Goal: Task Accomplishment & Management: Complete application form

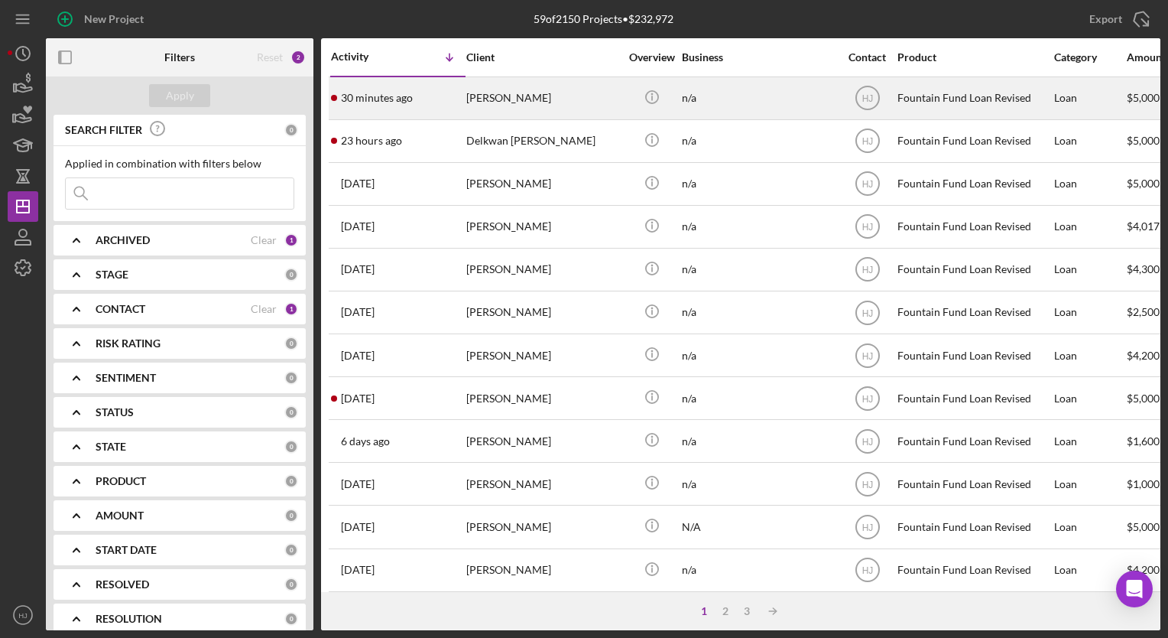
click at [524, 112] on div "[PERSON_NAME]" at bounding box center [542, 98] width 153 height 41
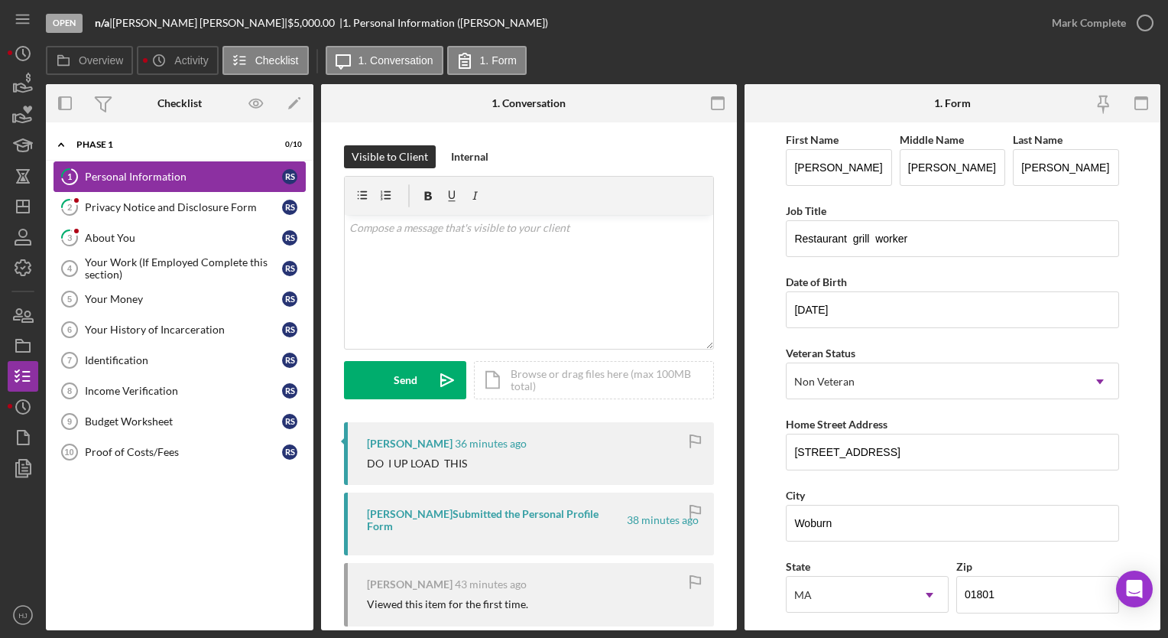
click at [204, 176] on div "Personal Information" at bounding box center [183, 176] width 197 height 12
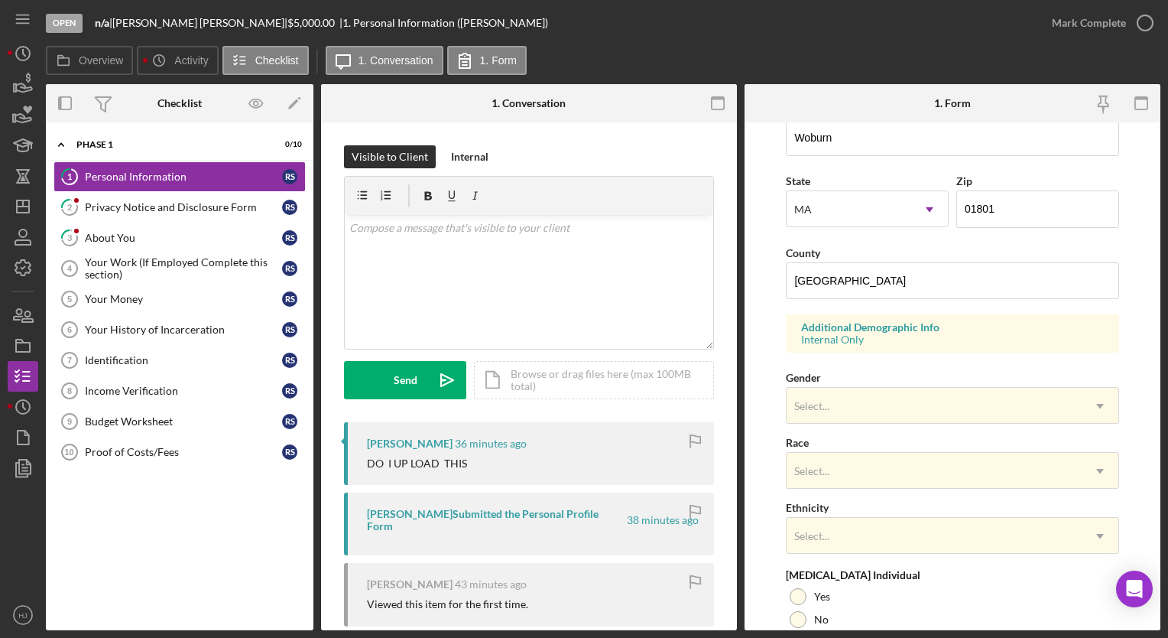
scroll to position [385, 0]
click at [416, 265] on div "v Color teal Color pink Remove color Add row above Add row below Add column bef…" at bounding box center [529, 282] width 369 height 134
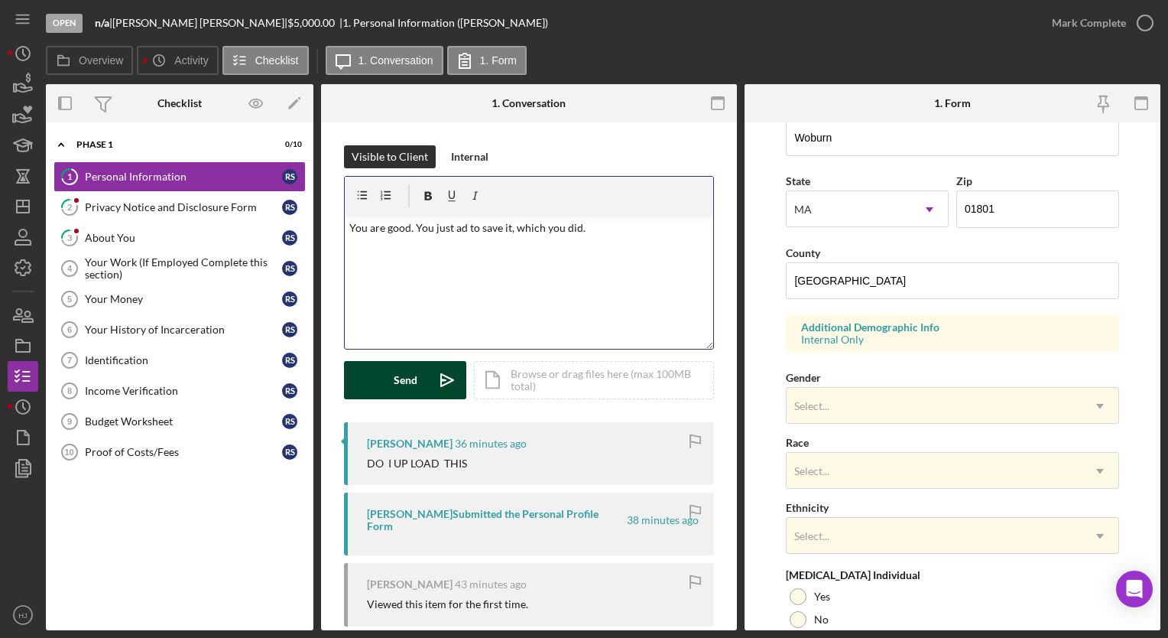
click at [396, 383] on div "Send" at bounding box center [406, 380] width 24 height 38
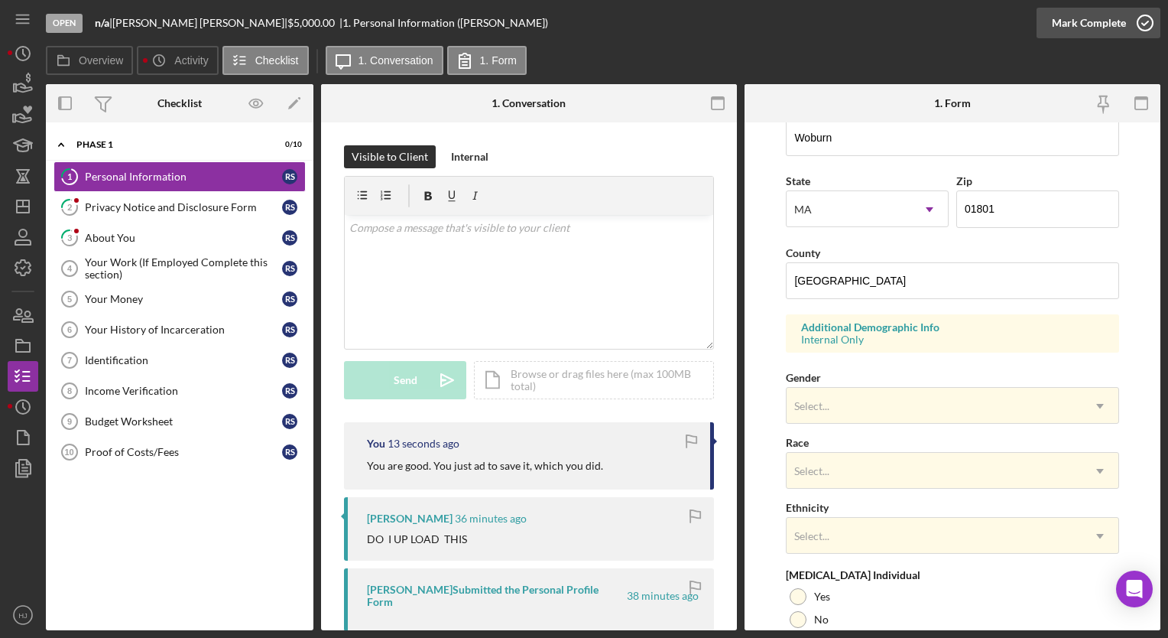
click at [1127, 23] on icon "button" at bounding box center [1145, 23] width 38 height 38
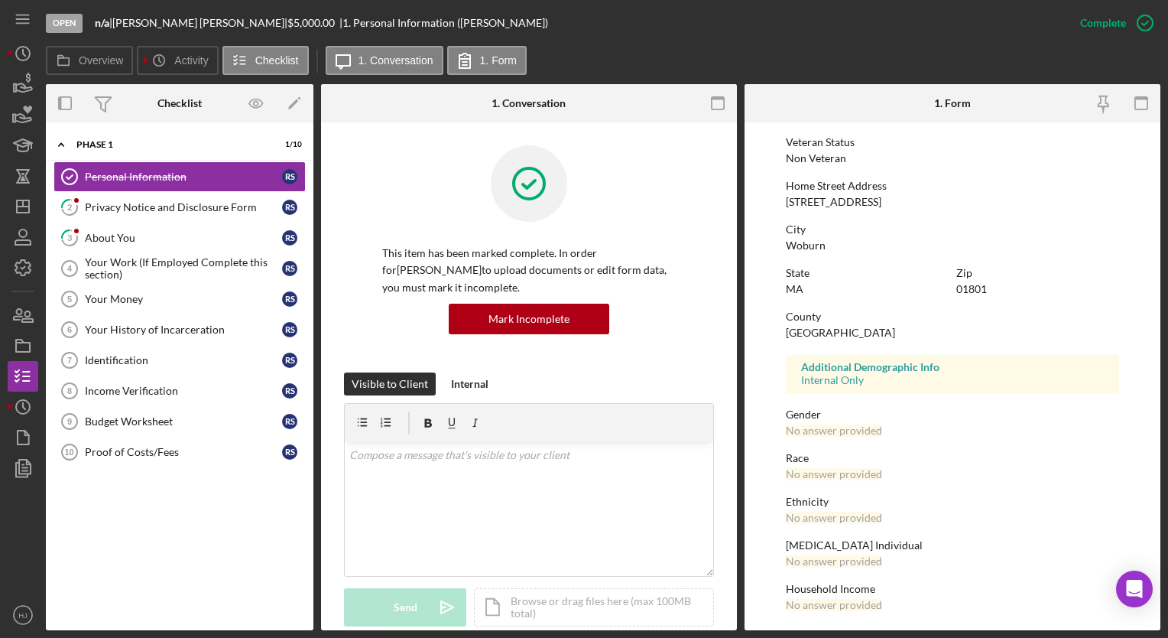
scroll to position [205, 0]
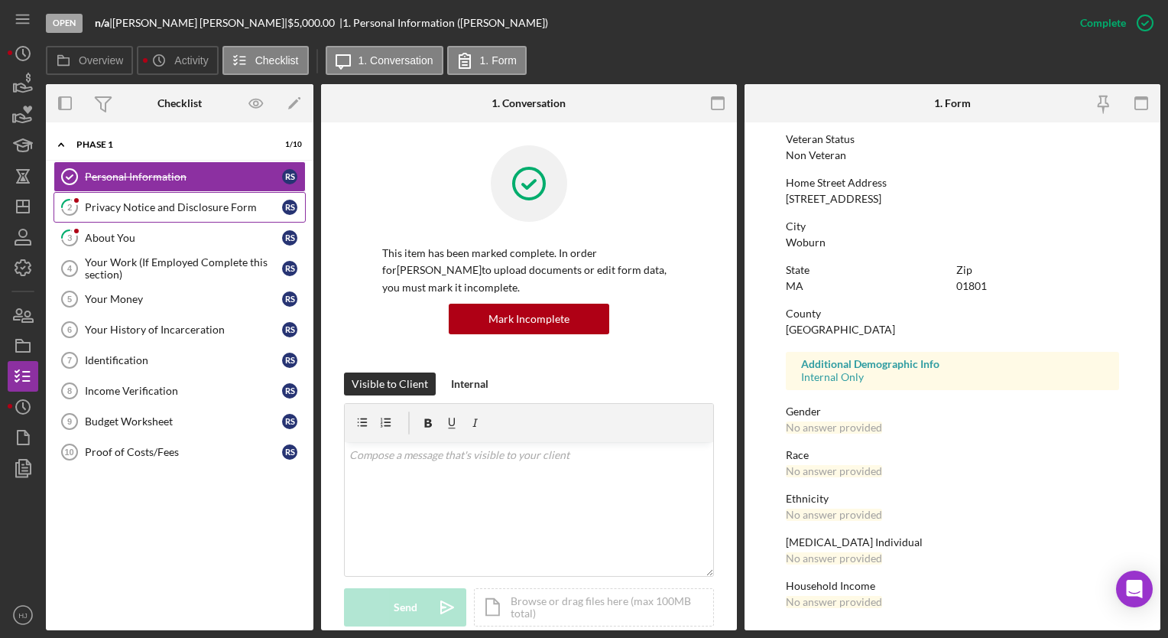
click at [173, 201] on div "Privacy Notice and Disclosure Form" at bounding box center [183, 207] width 197 height 12
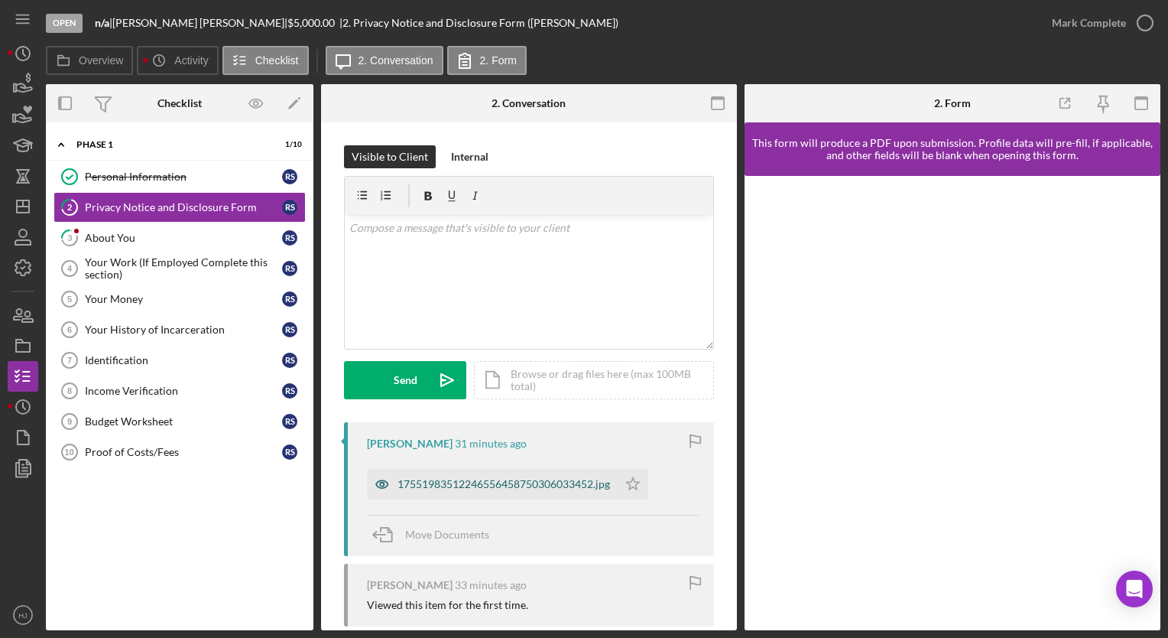
click at [464, 475] on div "17551983512246556458750306033452.jpg" at bounding box center [492, 484] width 251 height 31
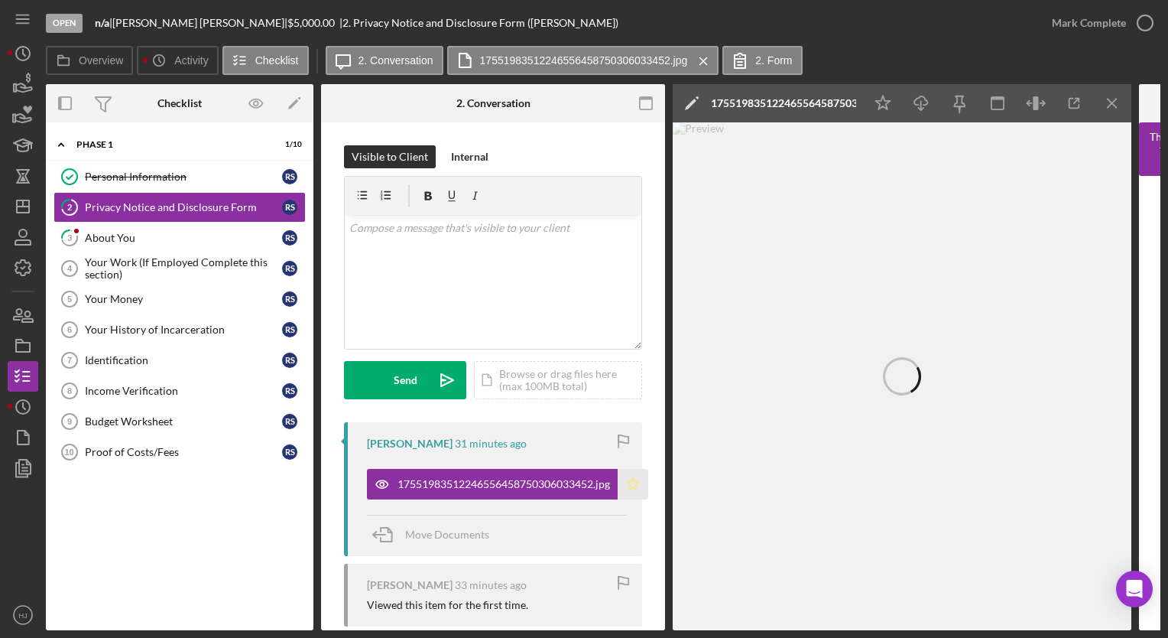
click at [632, 485] on icon "Icon/Star" at bounding box center [633, 484] width 31 height 31
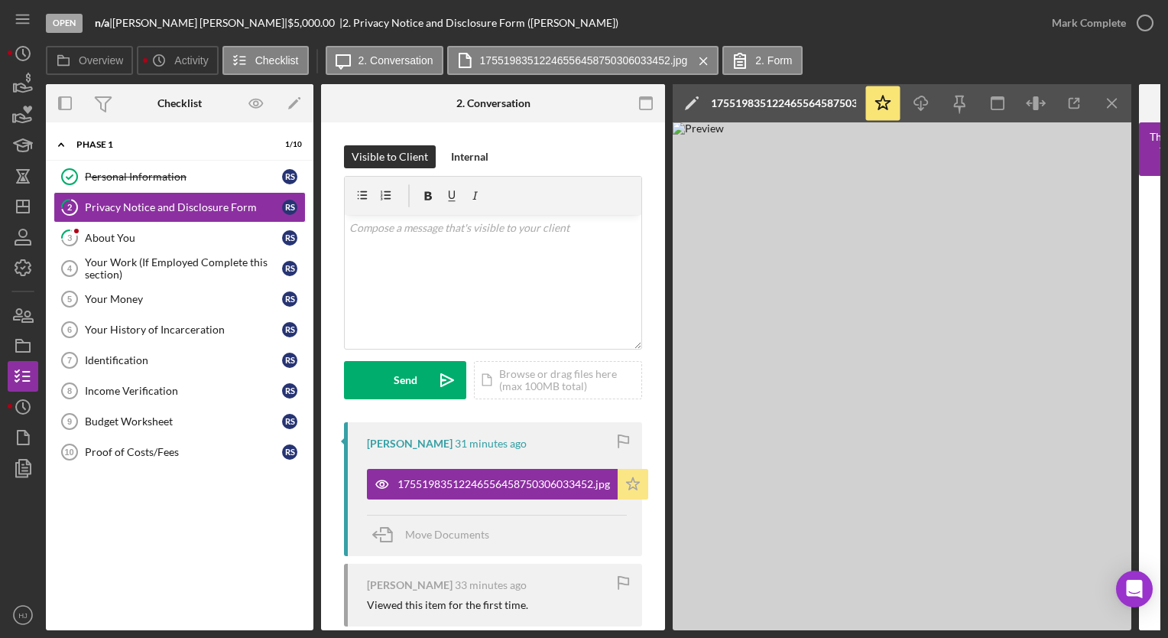
click at [635, 480] on icon "Icon/Star" at bounding box center [633, 484] width 31 height 31
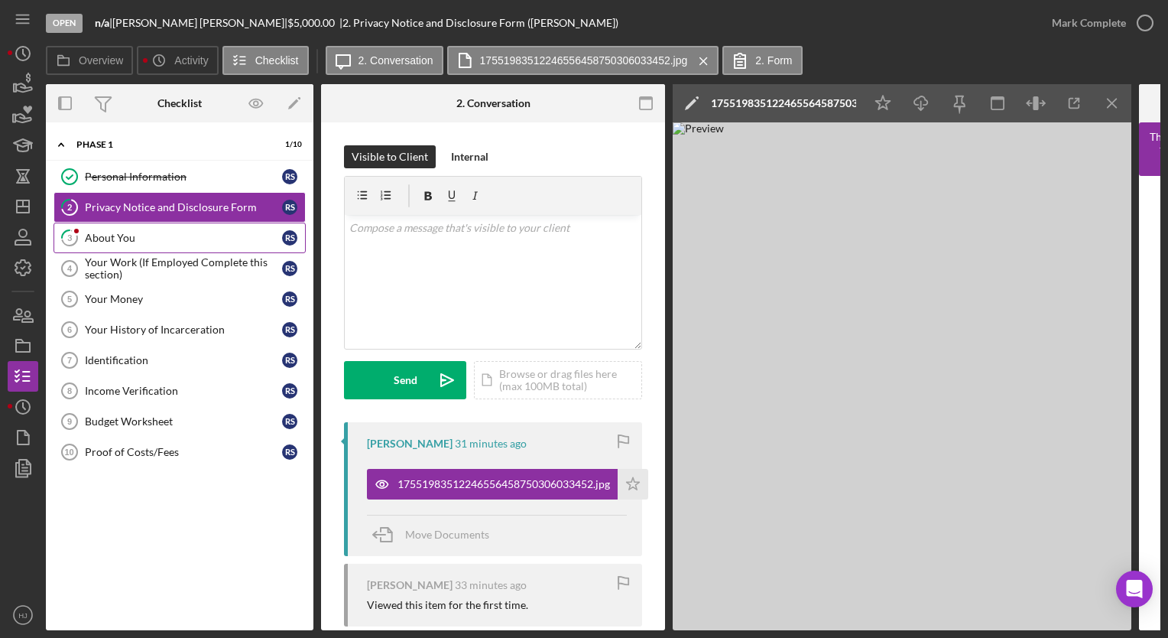
click at [116, 238] on div "About You" at bounding box center [183, 238] width 197 height 12
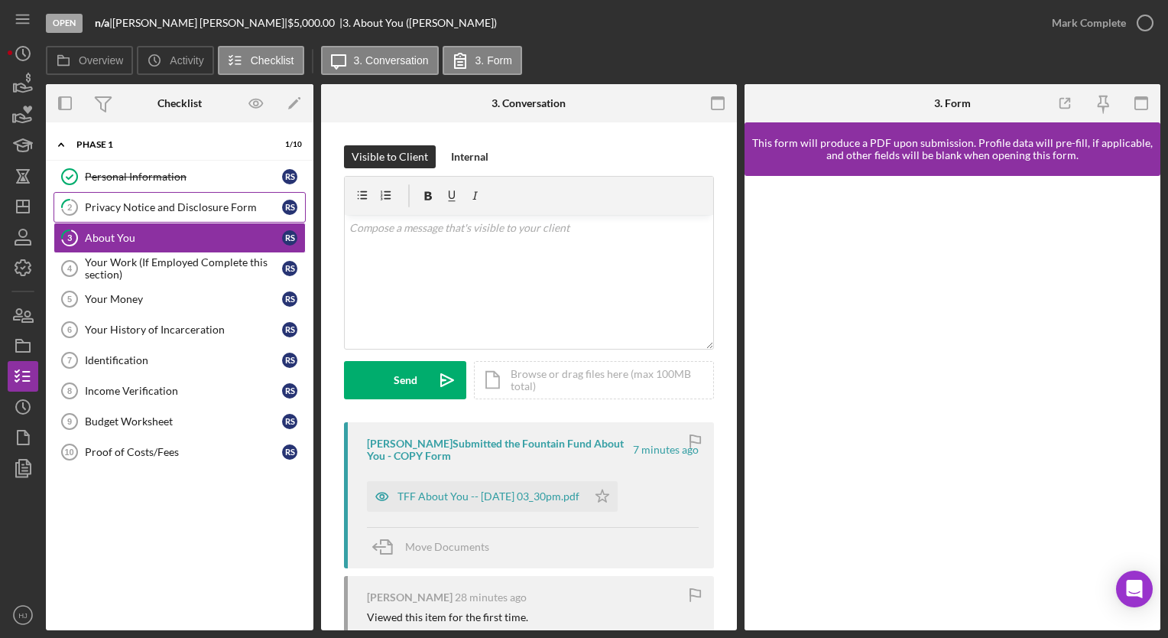
click at [145, 208] on div "Privacy Notice and Disclosure Form" at bounding box center [183, 207] width 197 height 12
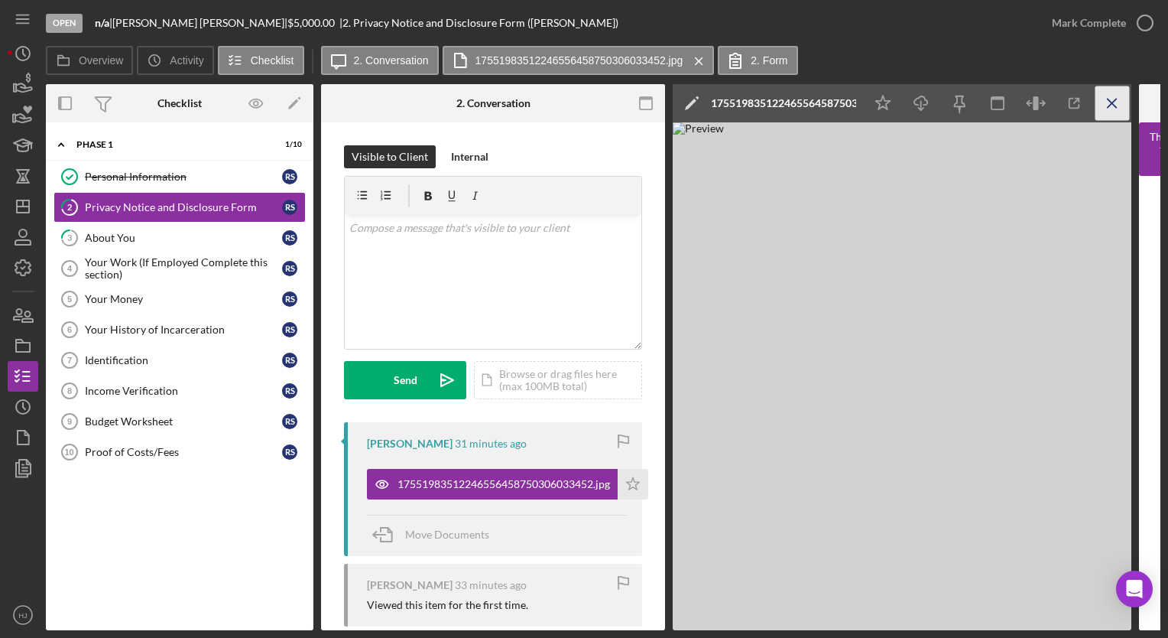
click at [1112, 96] on icon "Icon/Menu Close" at bounding box center [1113, 103] width 34 height 34
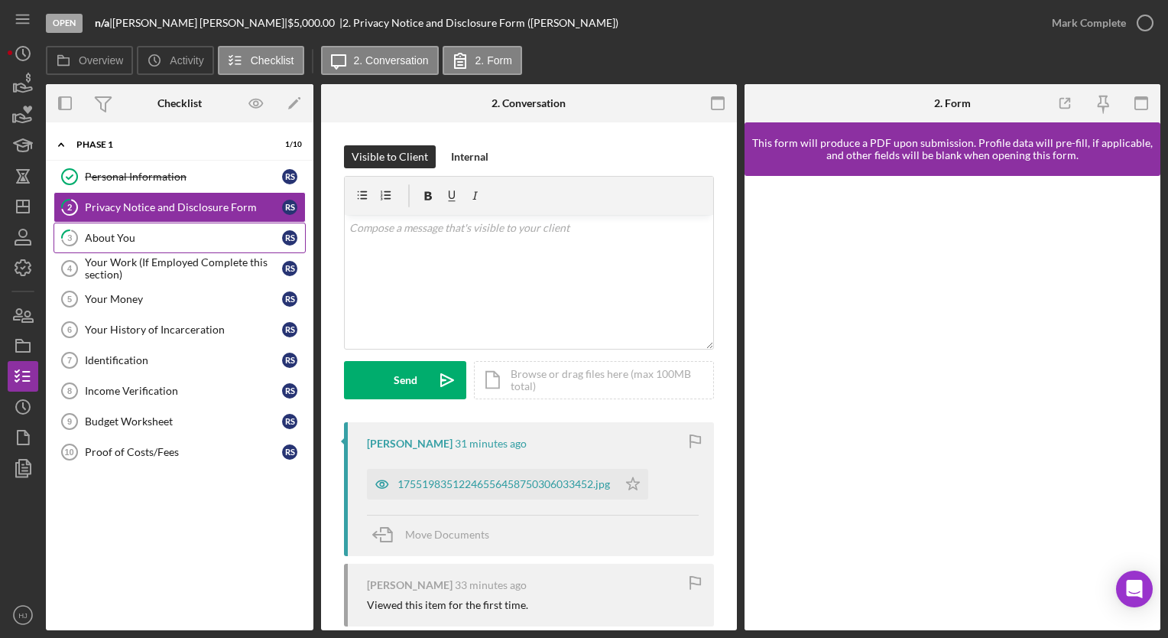
click at [138, 239] on div "About You" at bounding box center [183, 238] width 197 height 12
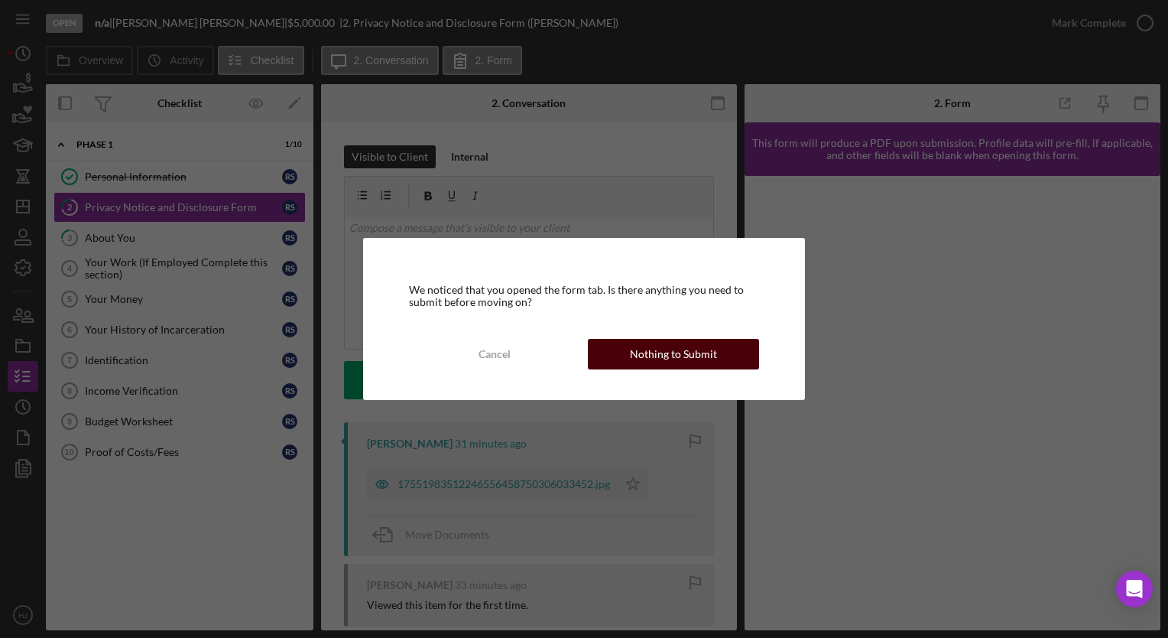
click at [684, 339] on div "Nothing to Submit" at bounding box center [673, 354] width 87 height 31
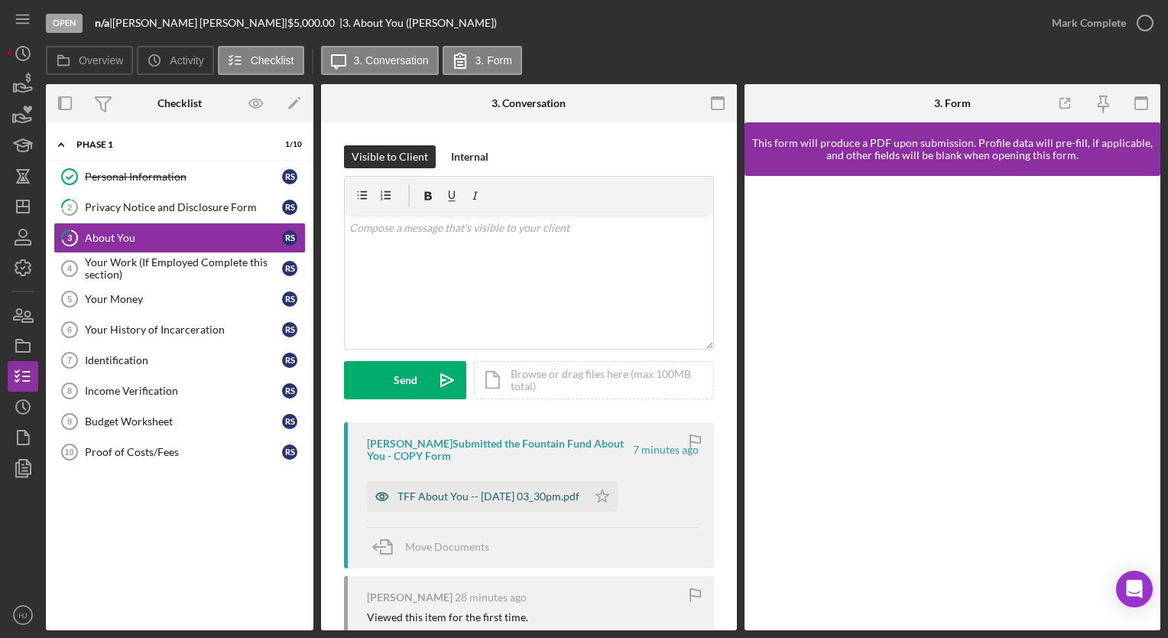
click at [541, 496] on div "TFF About You -- [DATE] 03_30pm.pdf" at bounding box center [489, 496] width 182 height 12
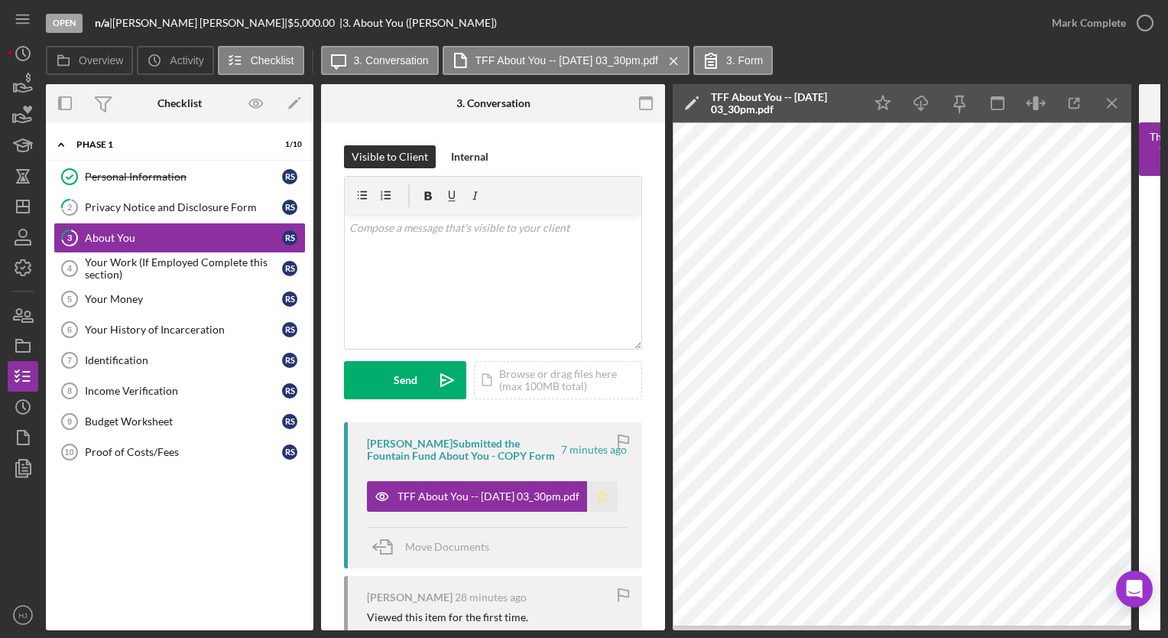
click at [602, 491] on icon "Icon/Star" at bounding box center [602, 496] width 31 height 31
click at [1109, 26] on div "Mark Complete" at bounding box center [1089, 23] width 74 height 31
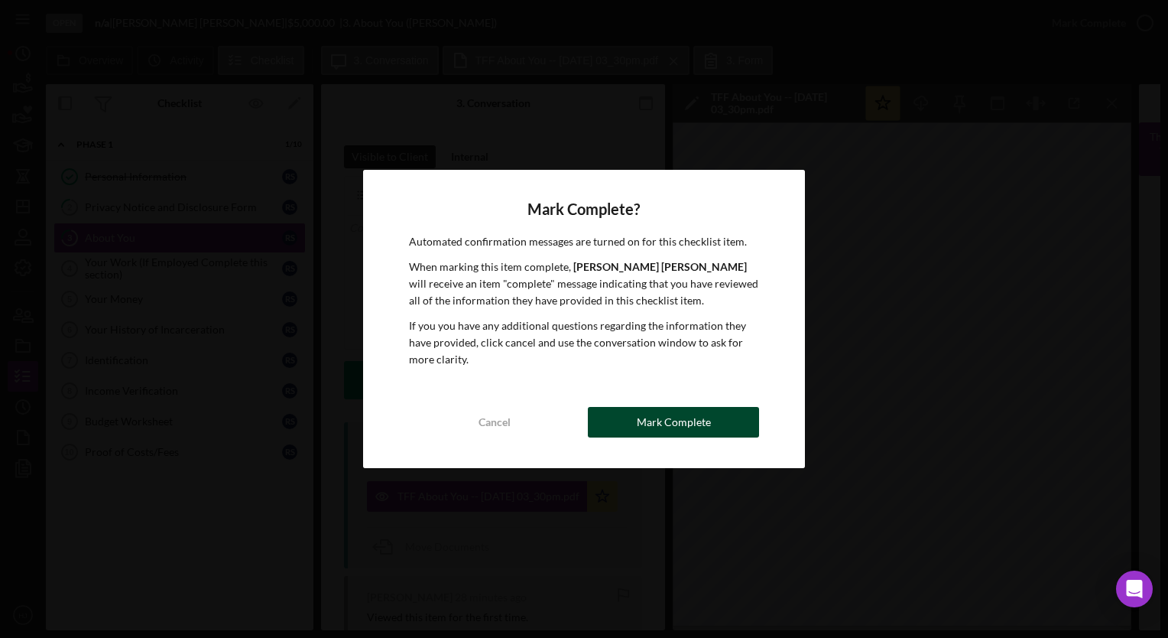
click at [719, 424] on button "Mark Complete" at bounding box center [673, 422] width 171 height 31
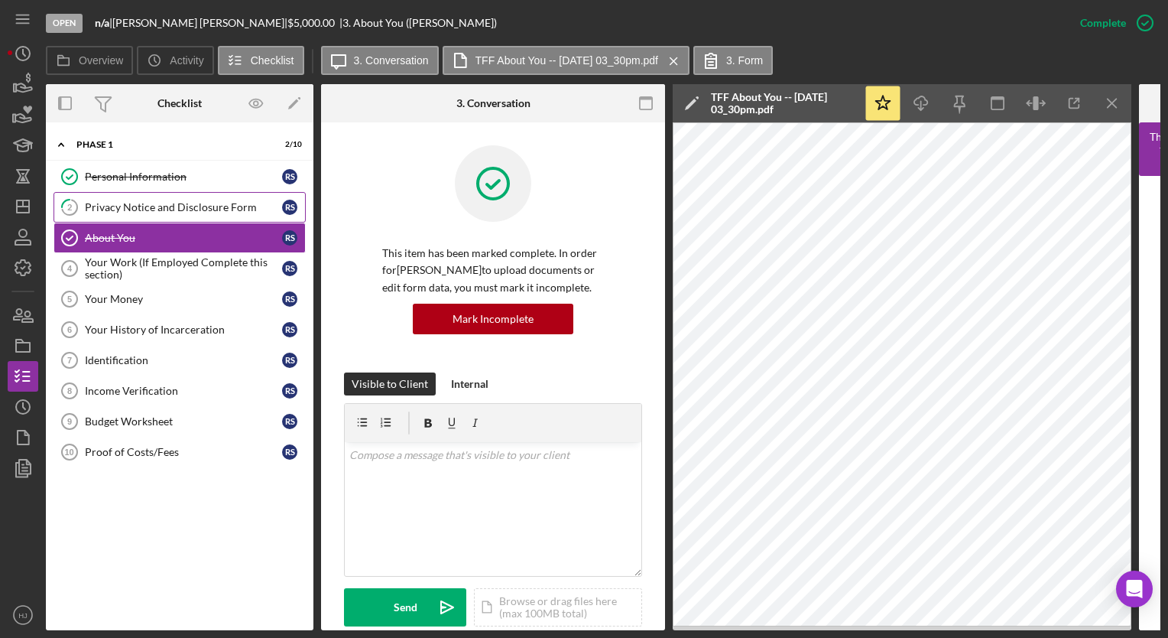
click at [210, 194] on link "2 Privacy Notice and Disclosure Form R S" at bounding box center [180, 207] width 252 height 31
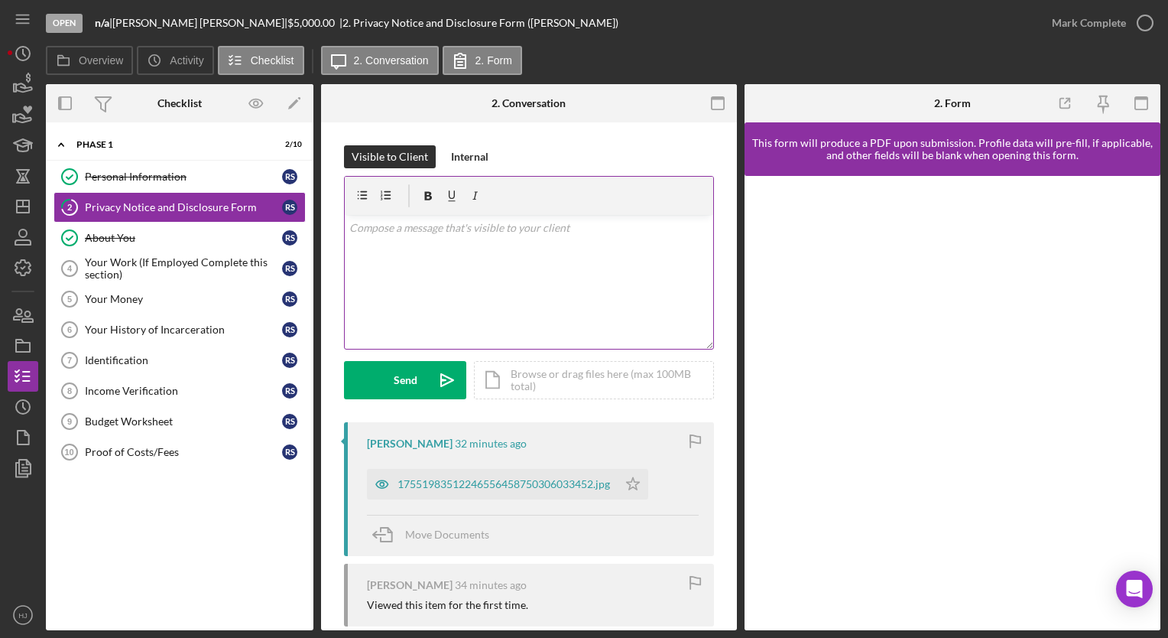
click at [443, 252] on div "v Color teal Color pink Remove color Add row above Add row below Add column bef…" at bounding box center [529, 282] width 369 height 134
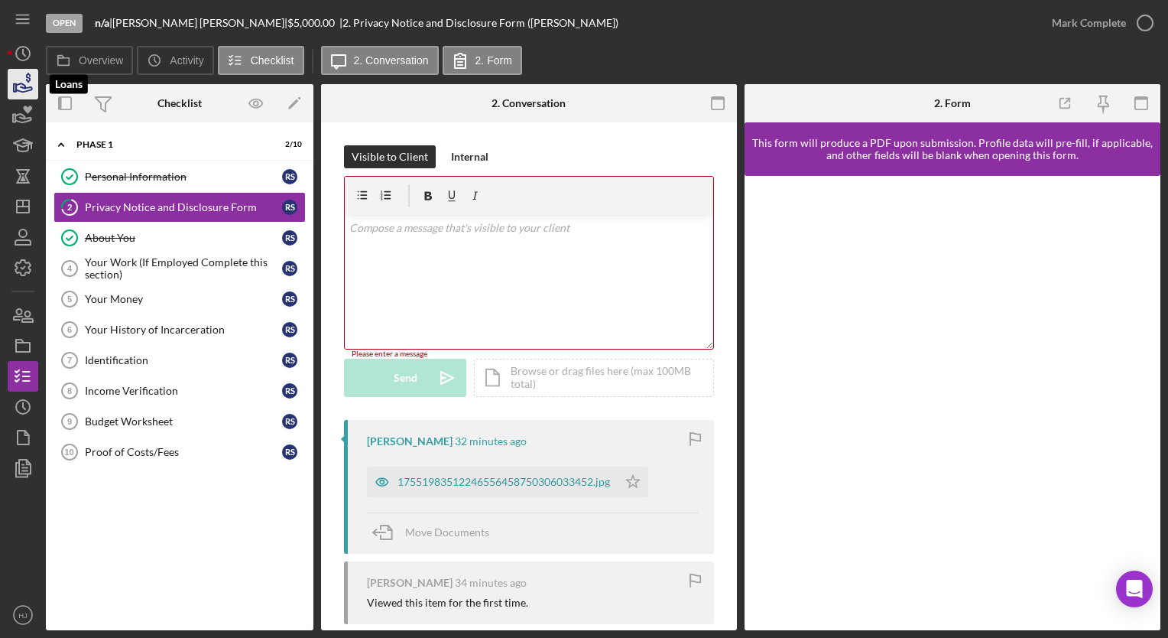
click at [21, 75] on icon "button" at bounding box center [23, 84] width 38 height 38
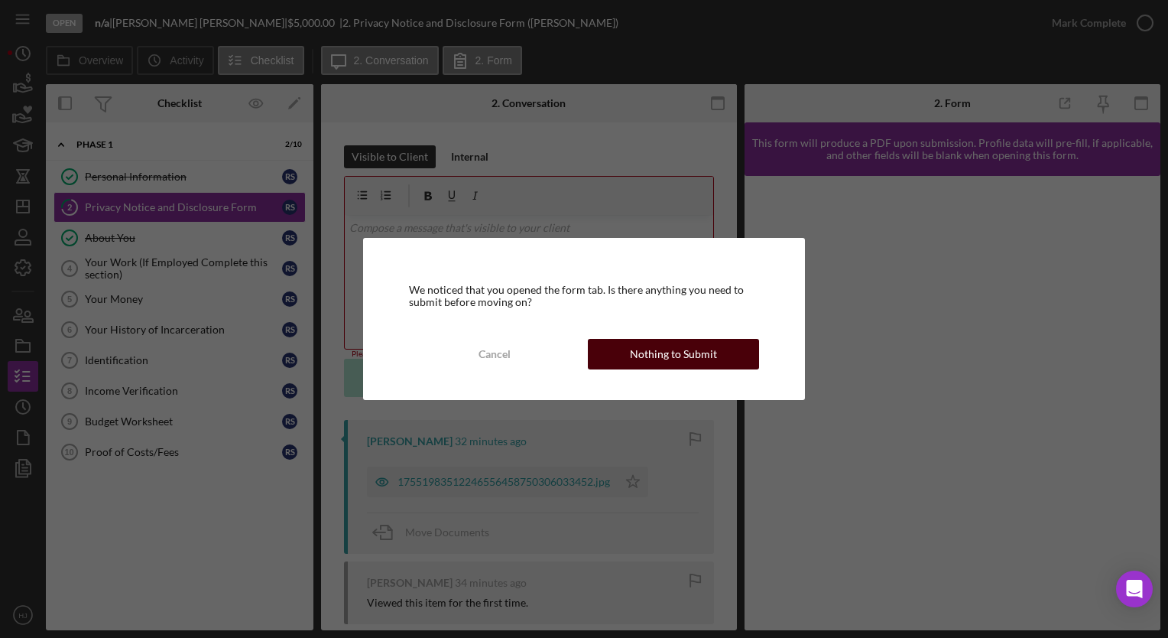
click at [623, 352] on button "Nothing to Submit" at bounding box center [673, 354] width 171 height 31
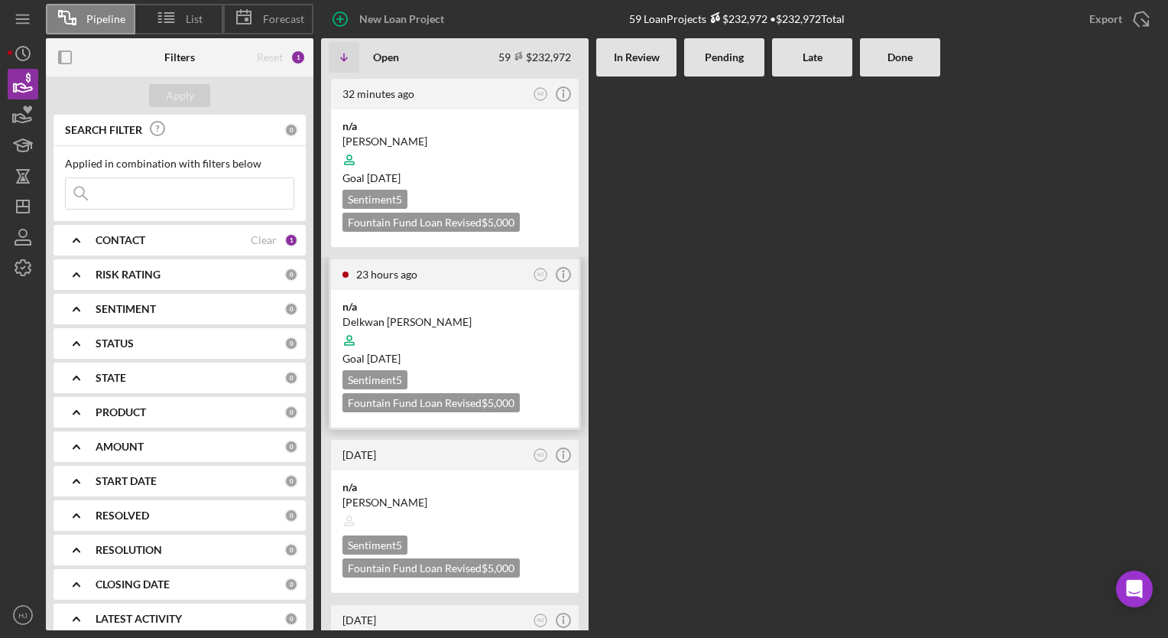
click at [401, 326] on div at bounding box center [455, 340] width 225 height 29
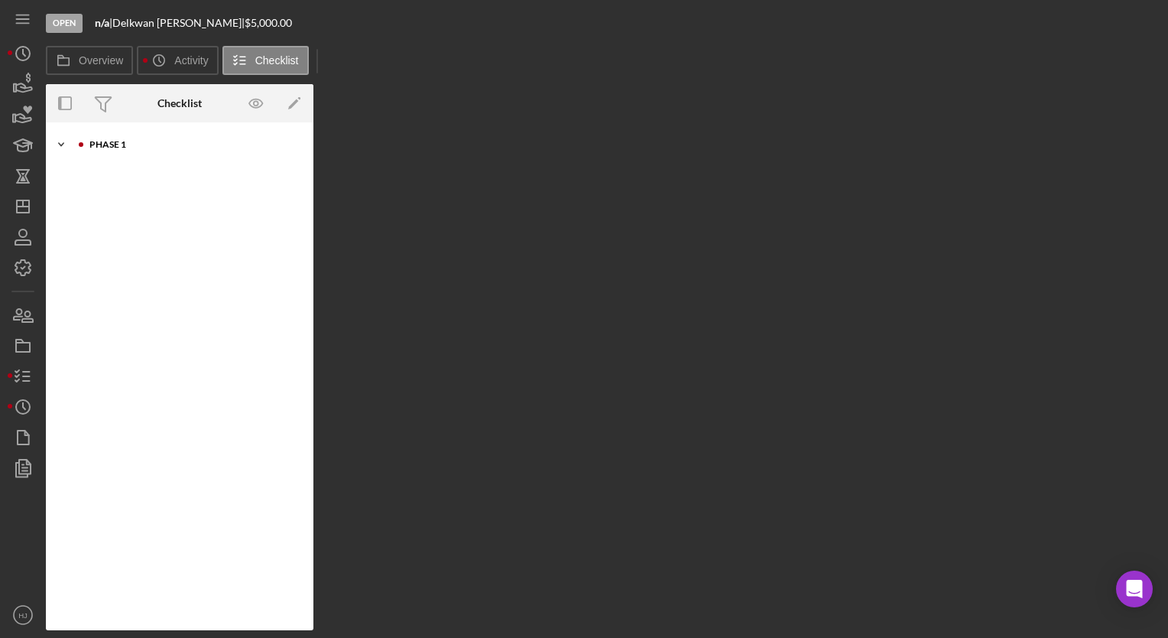
click at [104, 148] on div "Phase 1" at bounding box center [191, 144] width 205 height 9
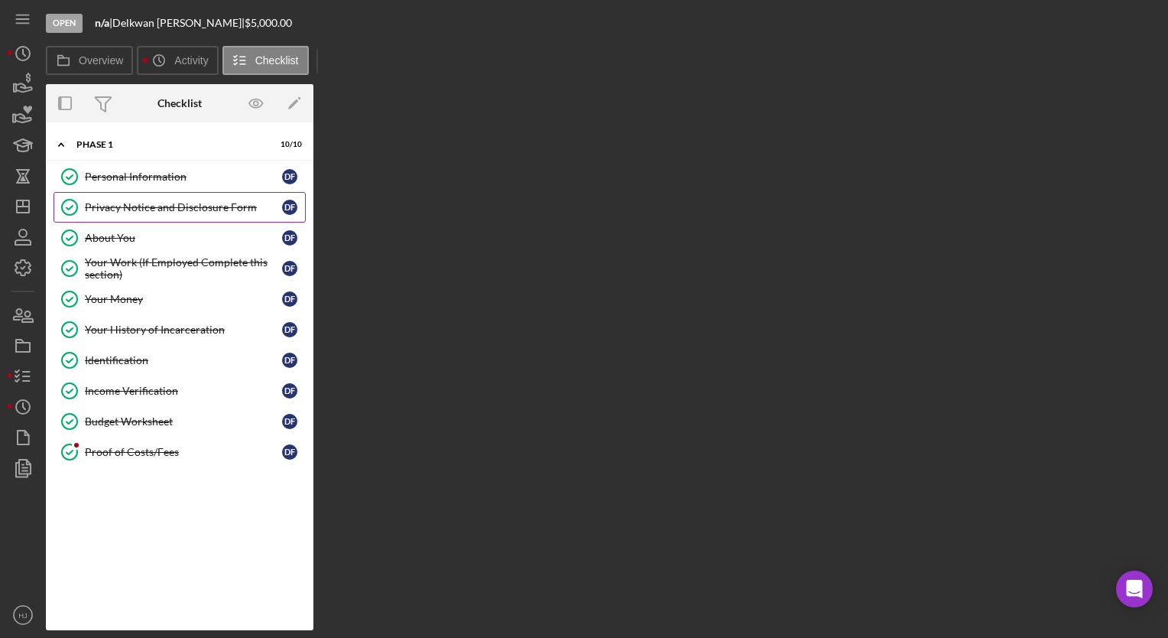
click at [181, 214] on link "Privacy Notice and Disclosure Form Privacy Notice and Disclosure Form D F" at bounding box center [180, 207] width 252 height 31
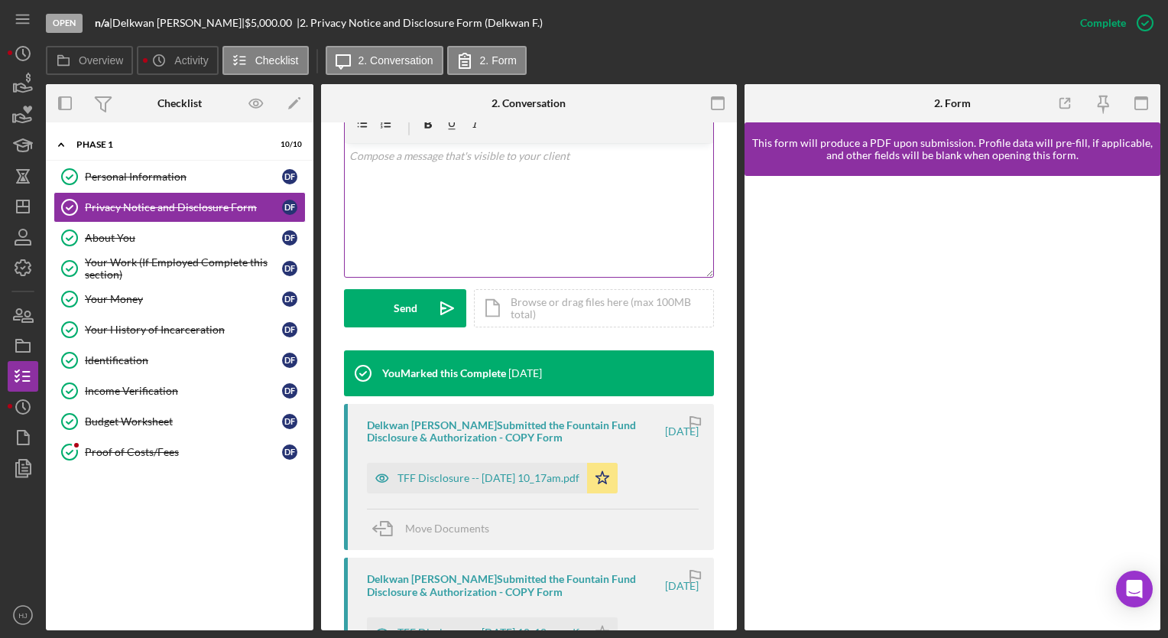
scroll to position [300, 0]
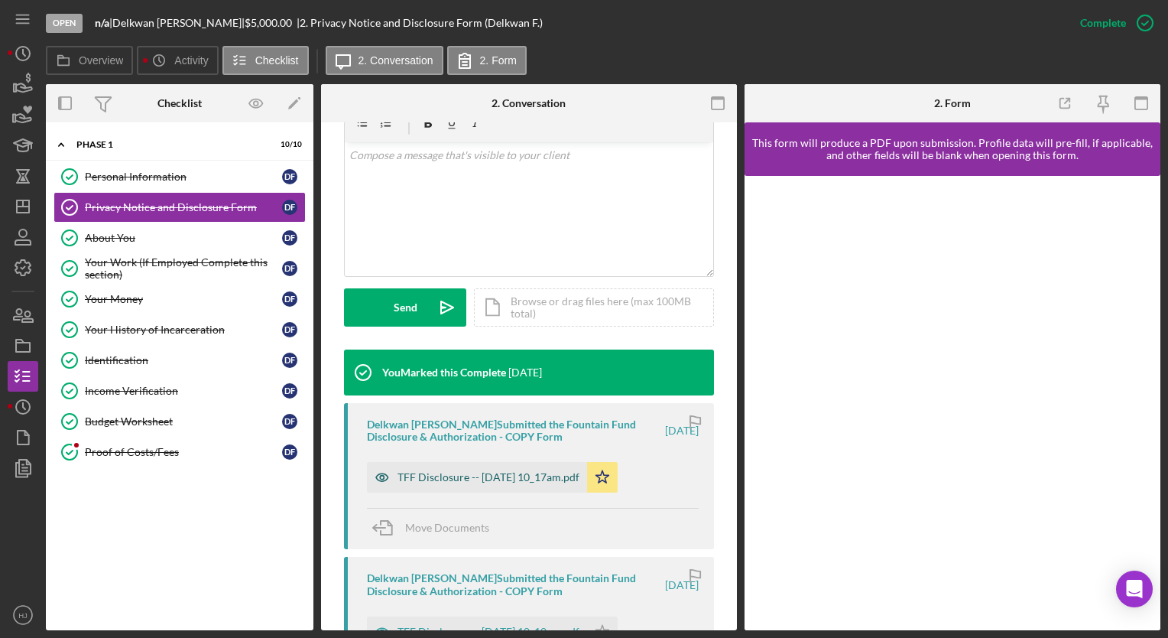
click at [498, 479] on div "TFF Disclosure -- [DATE] 10_17am.pdf" at bounding box center [489, 477] width 182 height 12
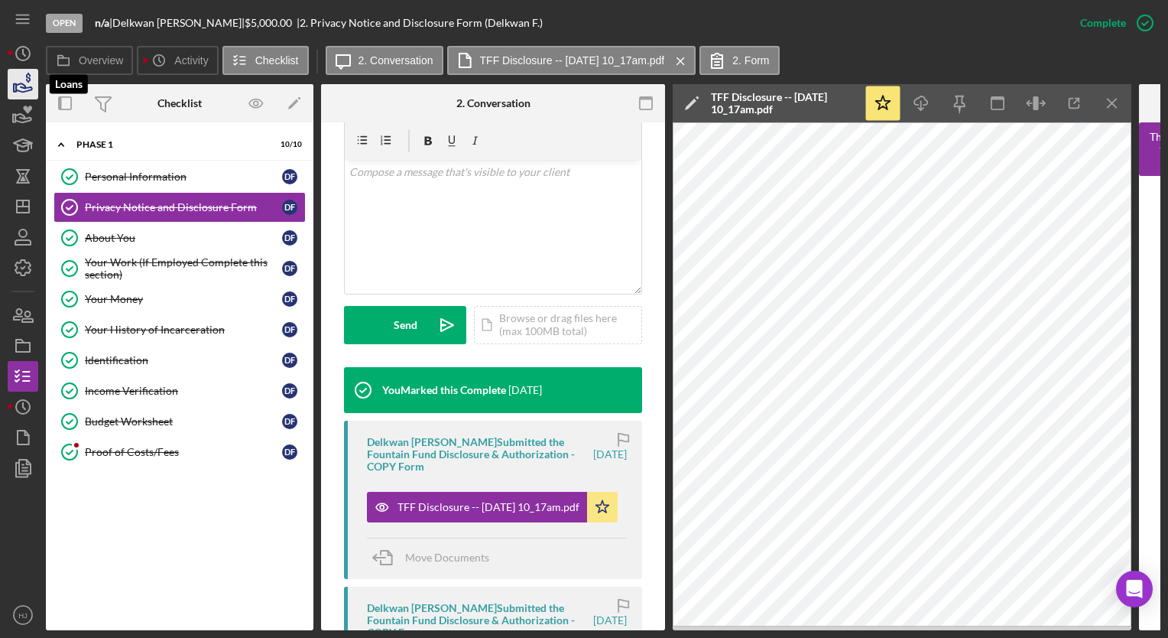
click at [17, 80] on icon "button" at bounding box center [23, 84] width 38 height 38
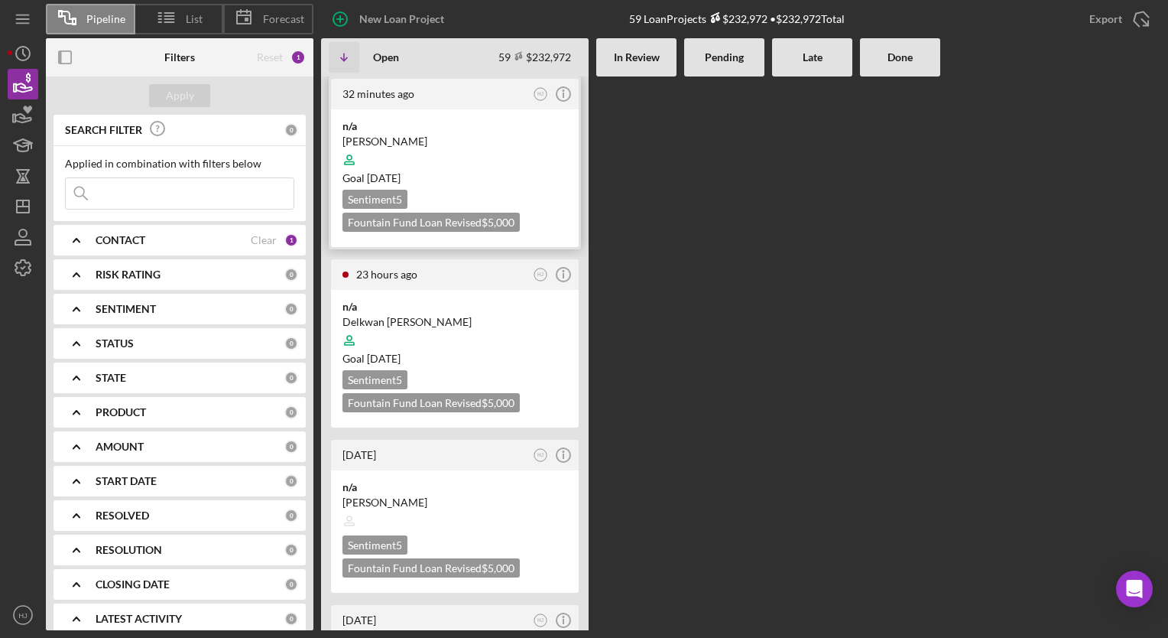
click at [398, 175] on time "[DATE]" at bounding box center [384, 177] width 34 height 13
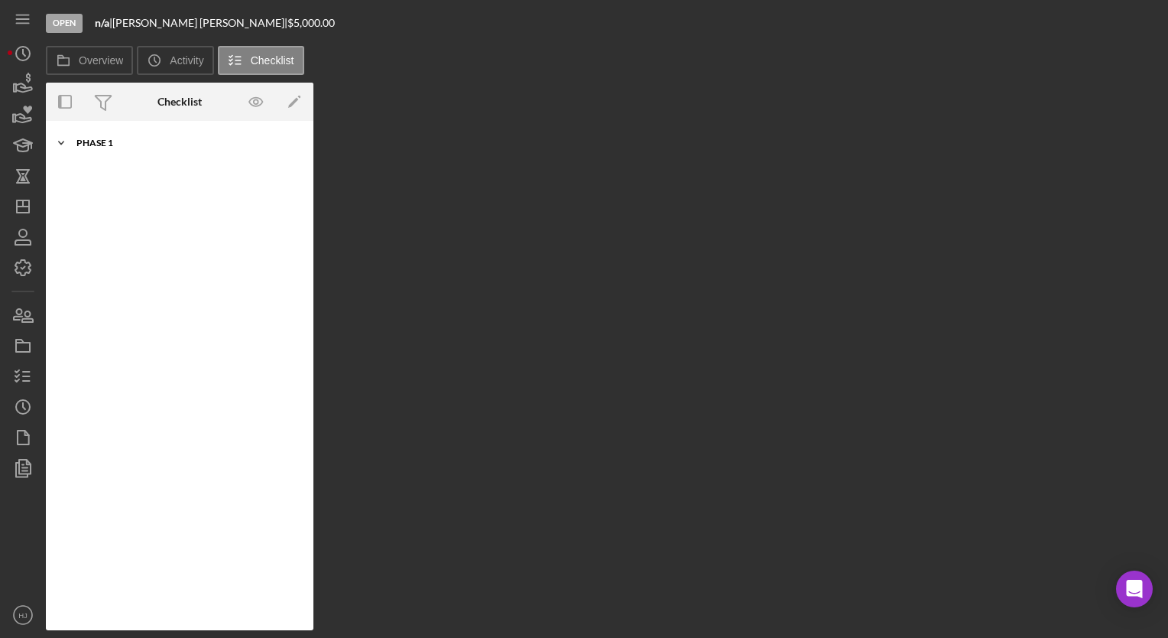
click at [113, 136] on div "Icon/Expander Phase 1 2 / 10" at bounding box center [180, 143] width 268 height 31
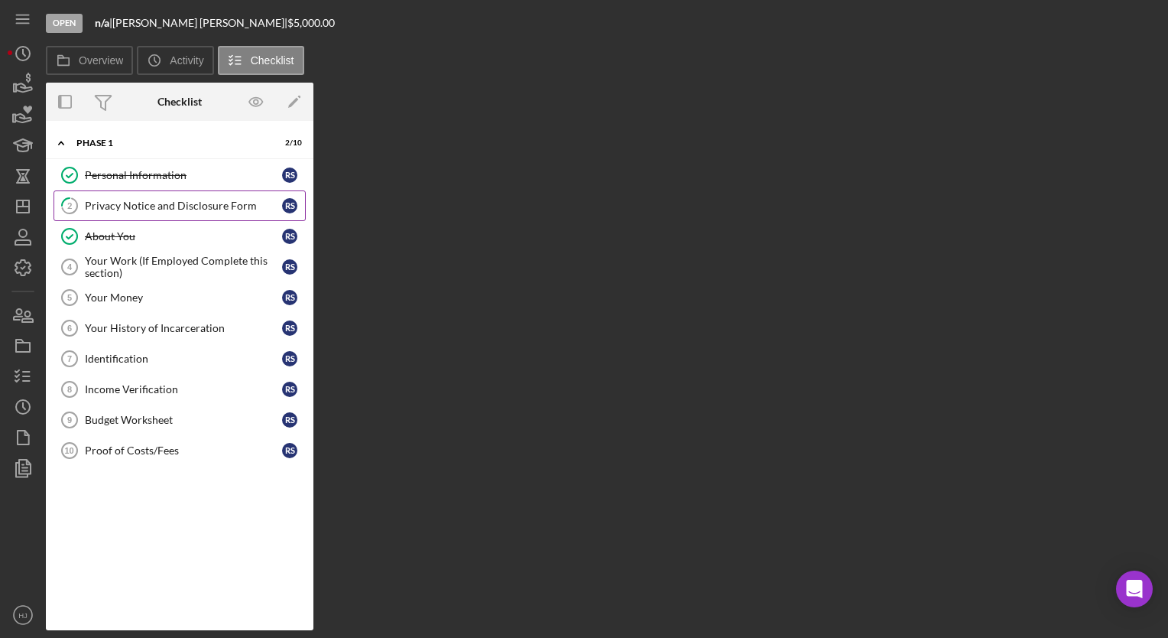
click at [135, 202] on div "Privacy Notice and Disclosure Form" at bounding box center [183, 206] width 197 height 12
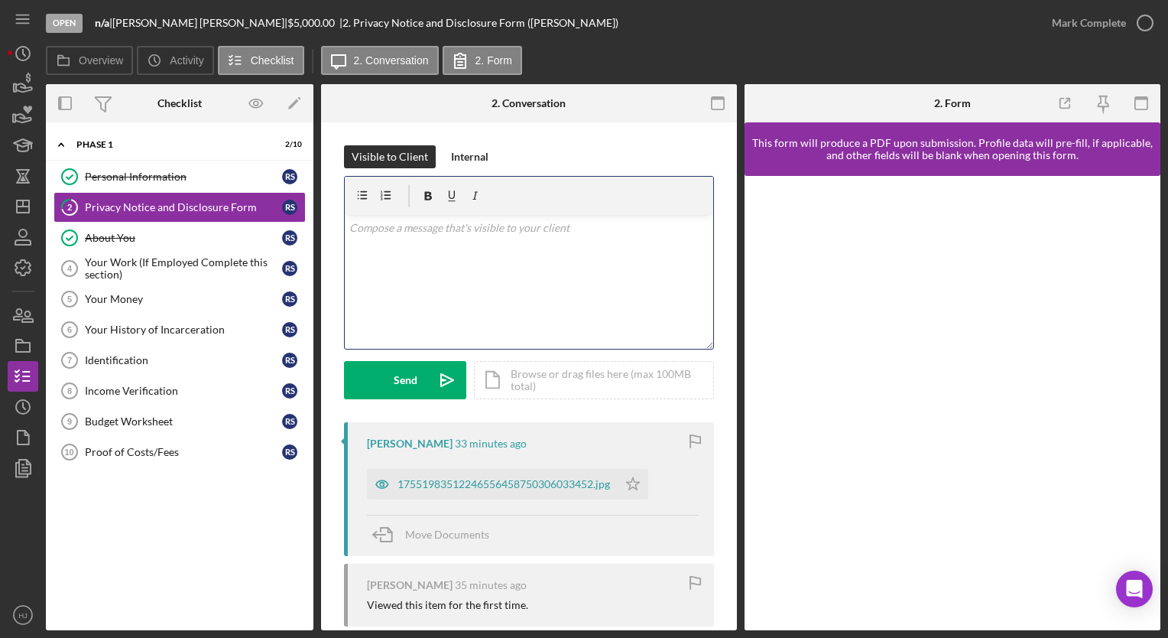
click at [477, 294] on div "v Color teal Color pink Remove color Add row above Add row below Add column bef…" at bounding box center [529, 282] width 369 height 134
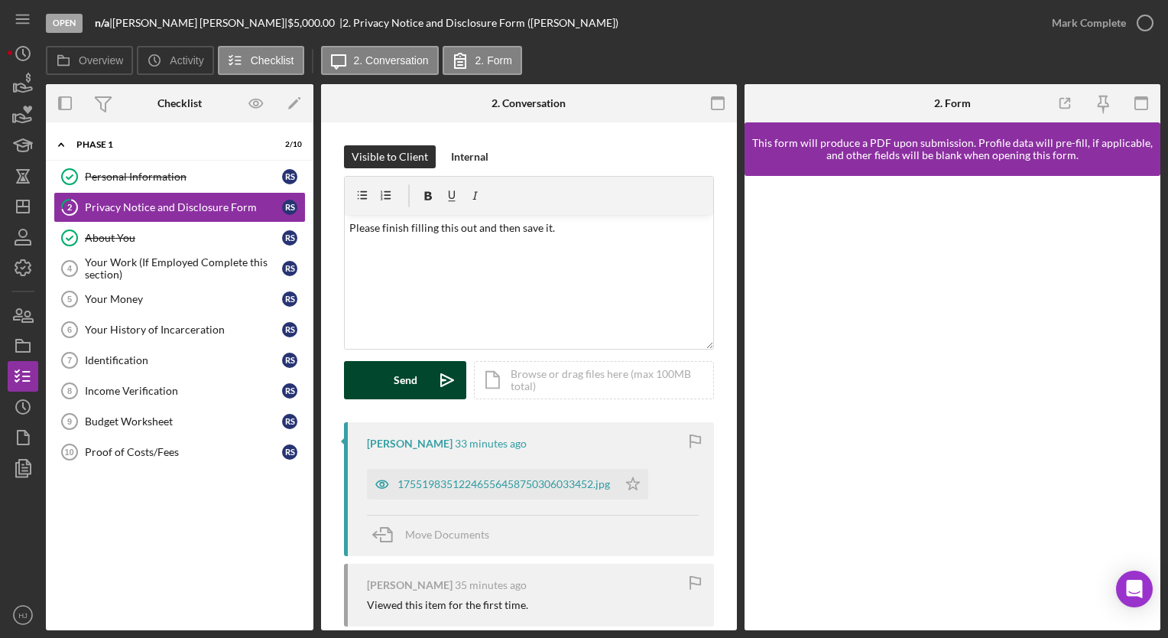
click at [401, 382] on div "Send" at bounding box center [406, 380] width 24 height 38
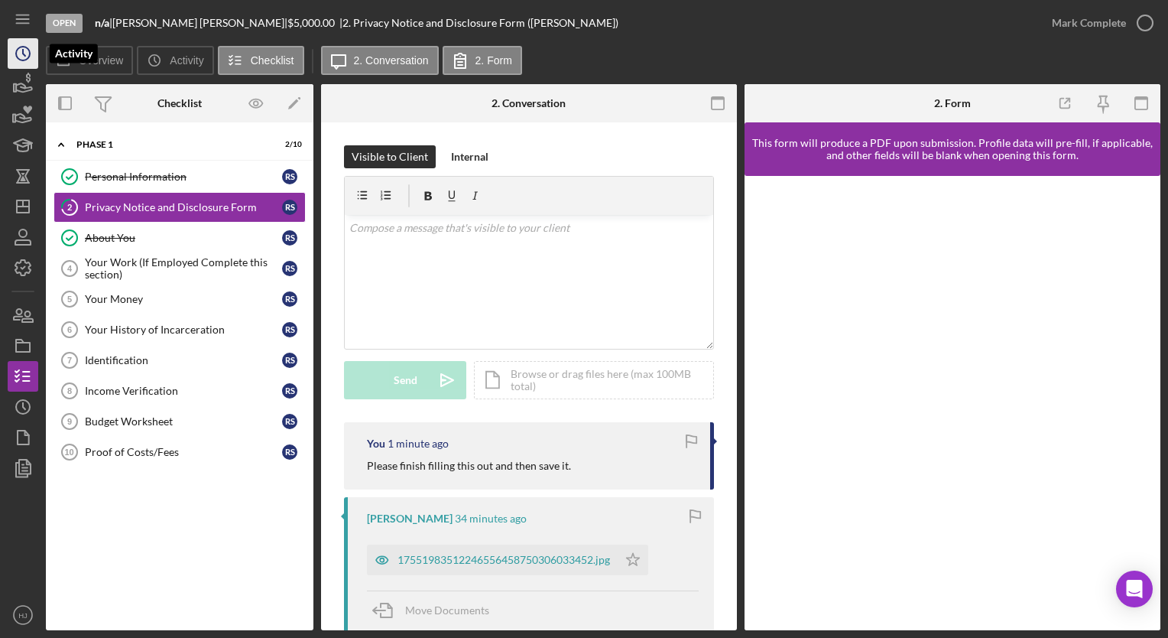
click at [22, 62] on icon "Icon/History" at bounding box center [23, 53] width 38 height 38
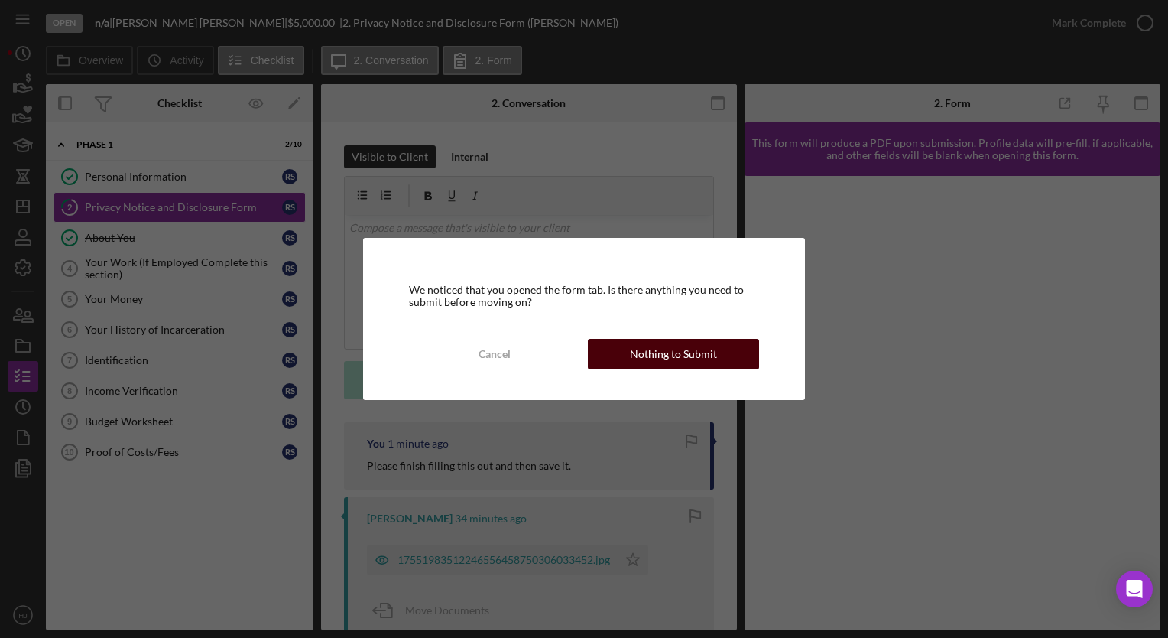
click at [661, 348] on div "Nothing to Submit" at bounding box center [673, 354] width 87 height 31
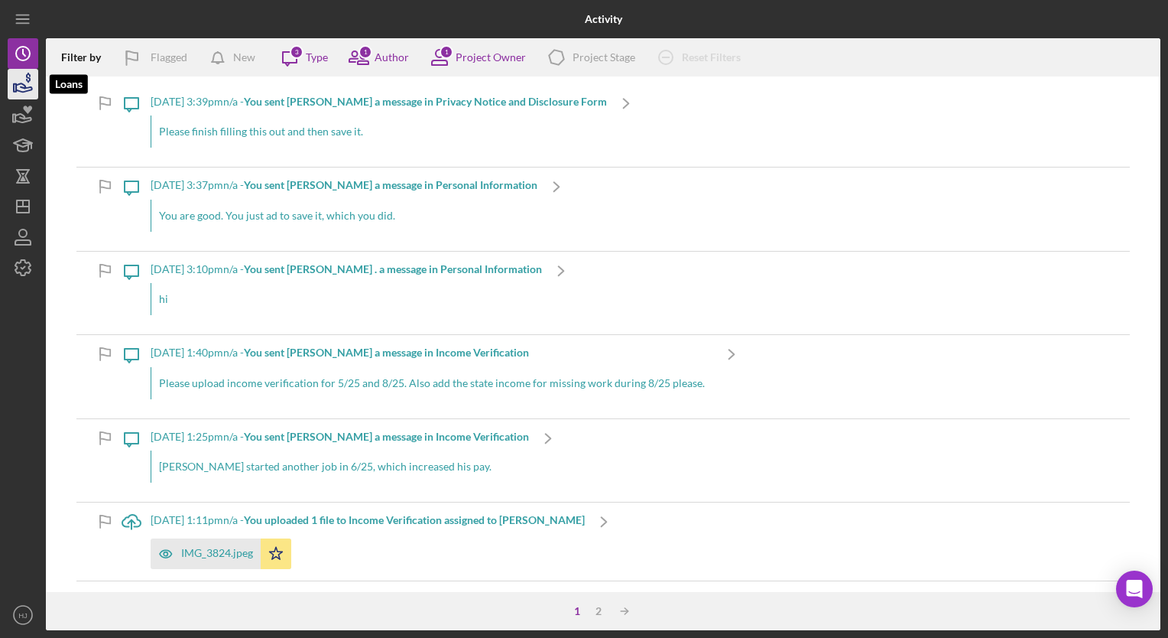
click at [12, 76] on icon "button" at bounding box center [23, 84] width 38 height 38
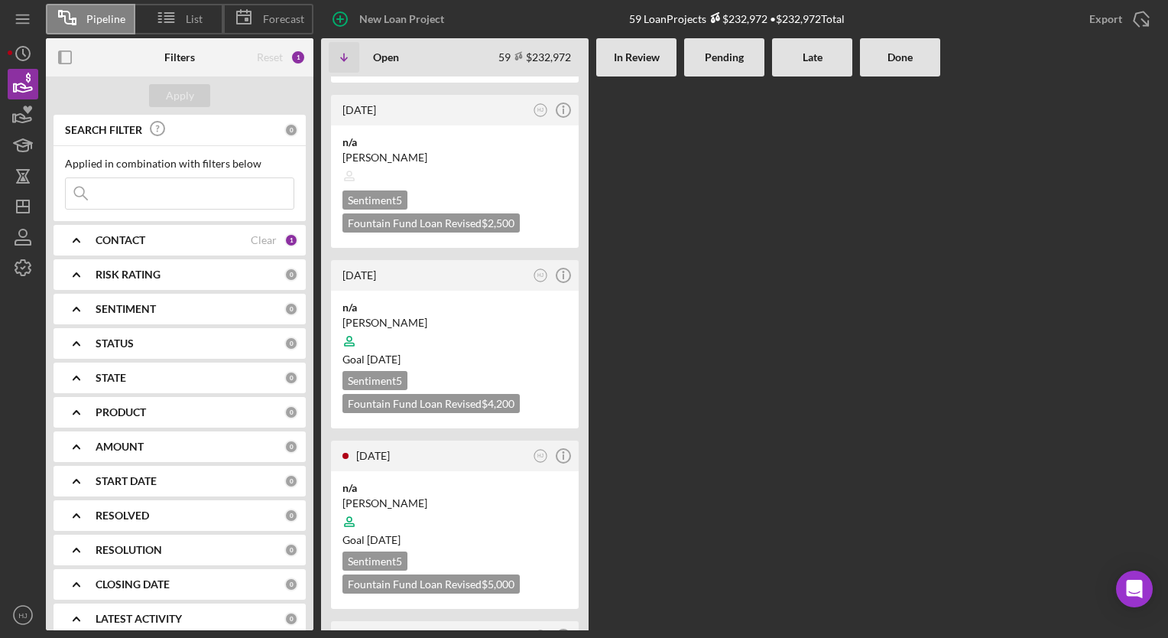
scroll to position [960, 0]
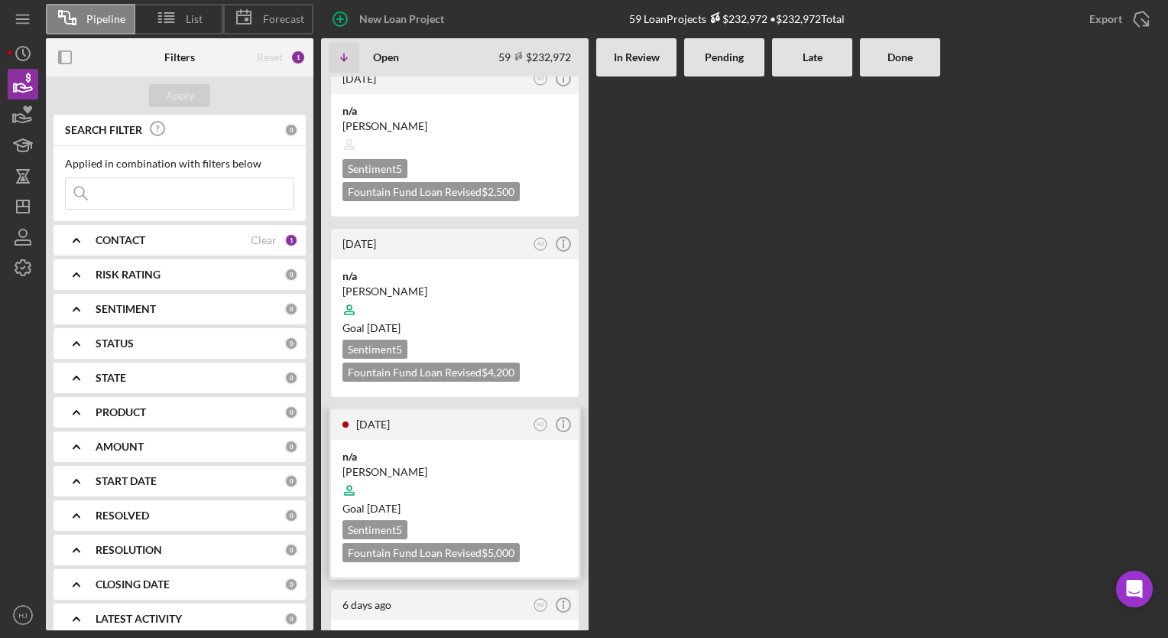
click at [423, 476] on div at bounding box center [455, 490] width 225 height 29
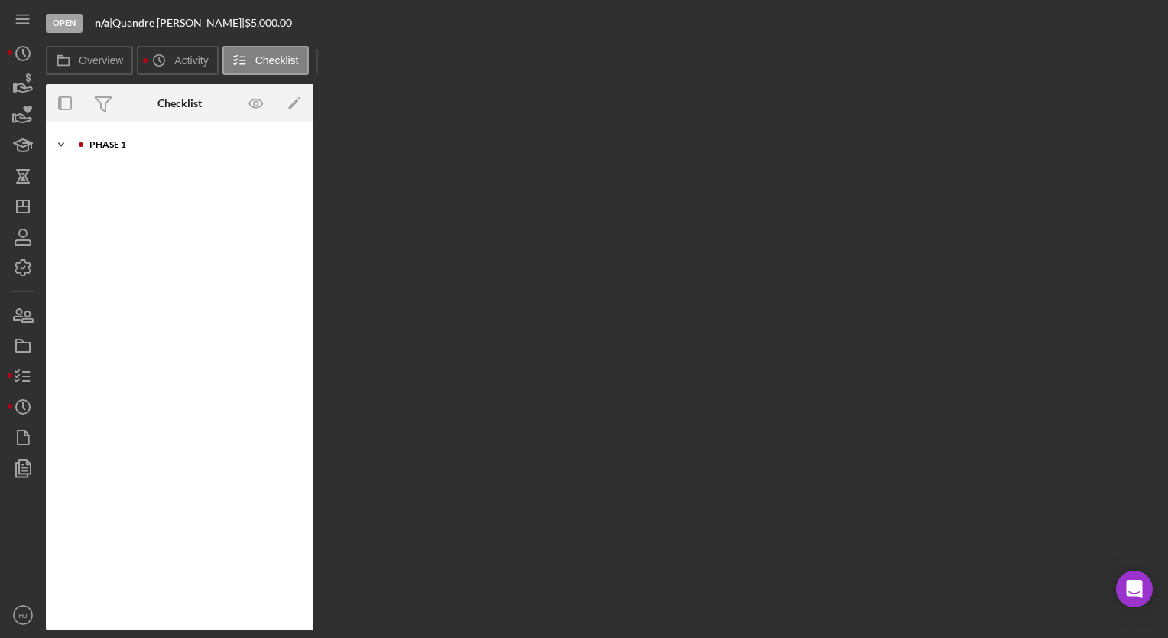
click at [83, 138] on div "Icon/Expander Phase 1 2 / 10" at bounding box center [180, 144] width 268 height 31
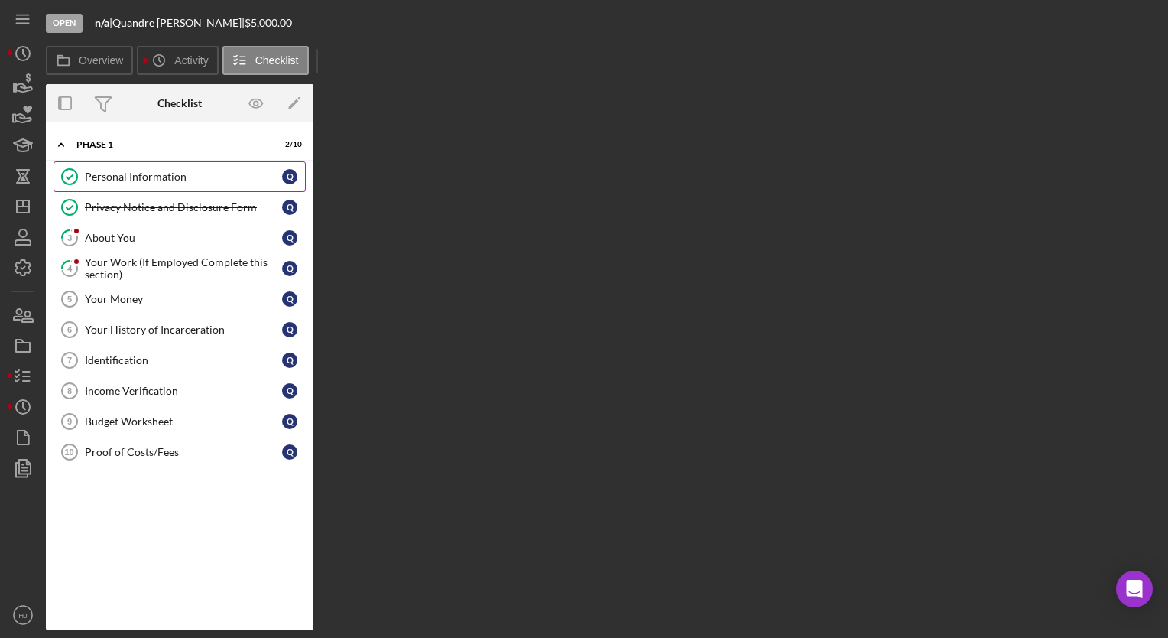
click at [159, 172] on div "Personal Information" at bounding box center [183, 176] width 197 height 12
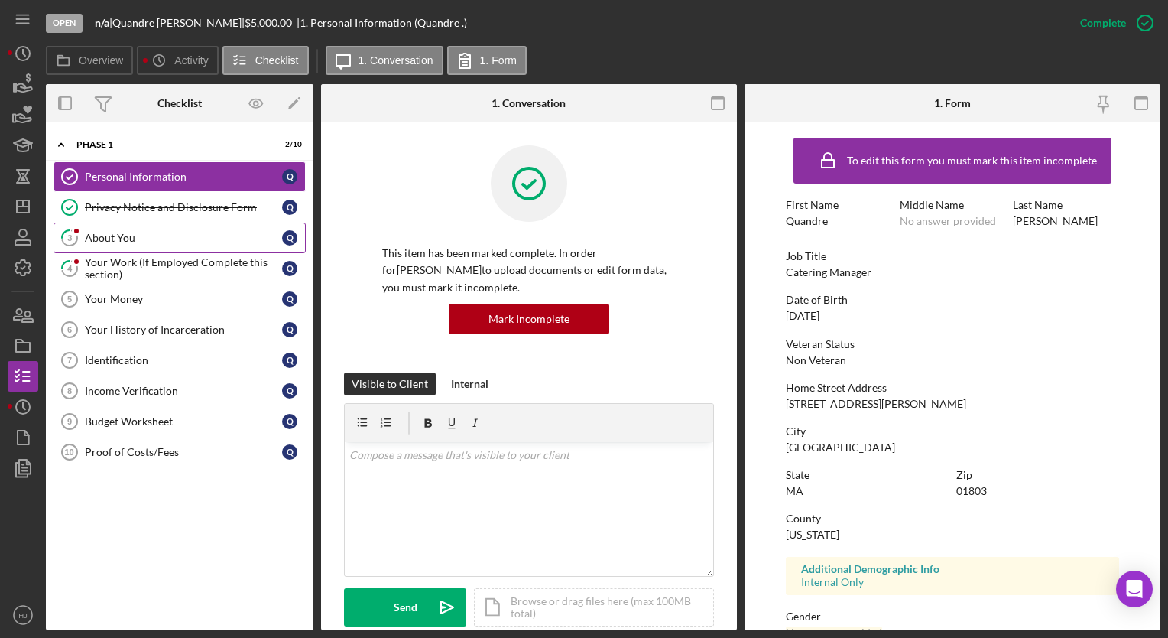
click at [130, 226] on link "3 About You Q" at bounding box center [180, 237] width 252 height 31
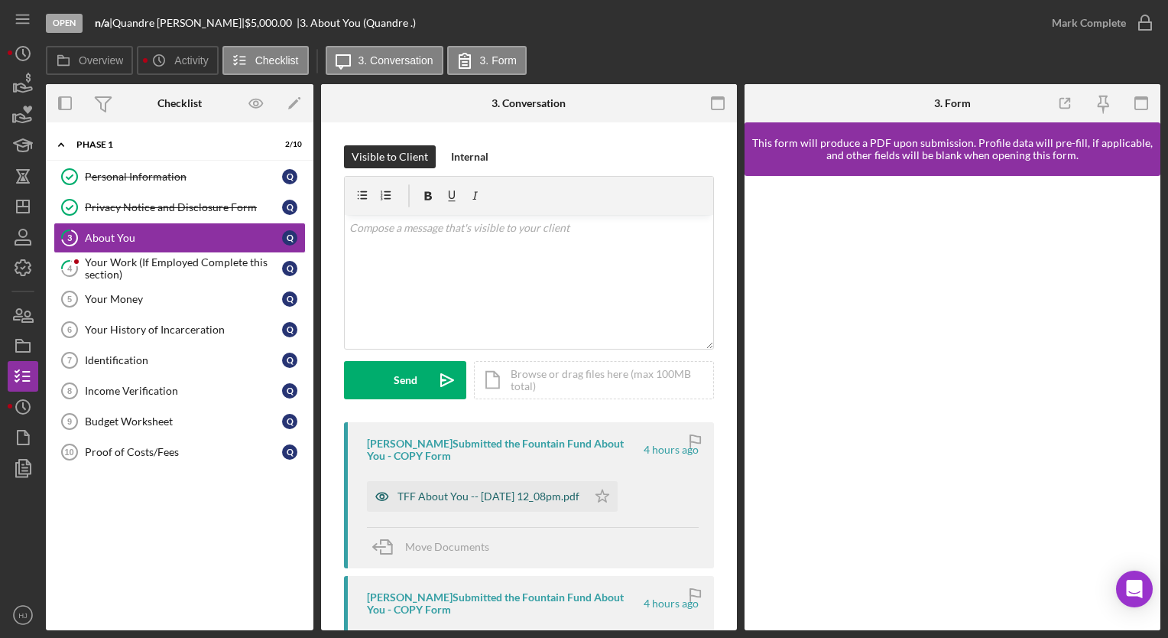
click at [498, 493] on div "TFF About You -- [DATE] 12_08pm.pdf" at bounding box center [489, 496] width 182 height 12
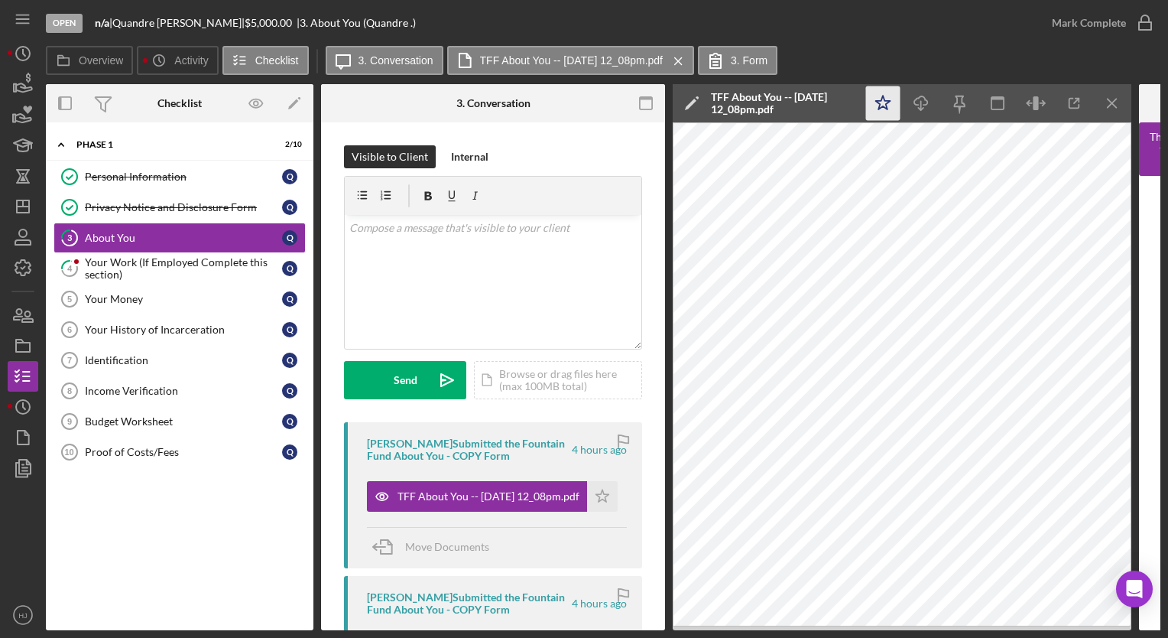
click at [888, 102] on icon "Icon/Star" at bounding box center [883, 103] width 34 height 34
click at [508, 258] on div "v Color teal Color pink Remove color Add row above Add row below Add column bef…" at bounding box center [493, 282] width 297 height 134
click at [357, 227] on p "I need your social security" at bounding box center [493, 227] width 288 height 17
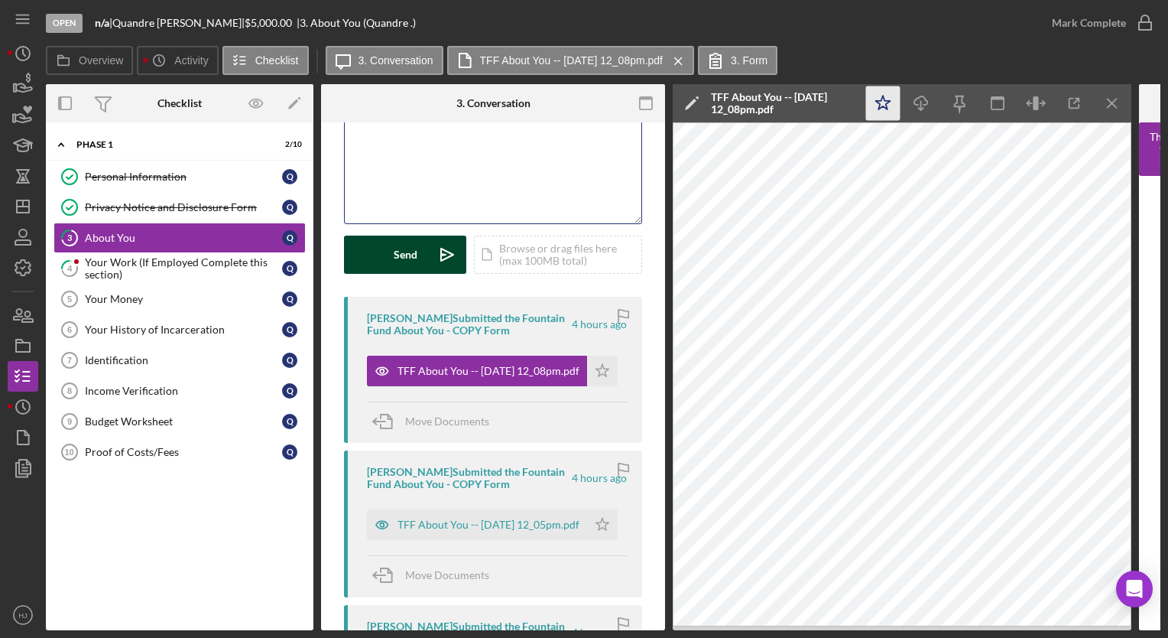
scroll to position [125, 0]
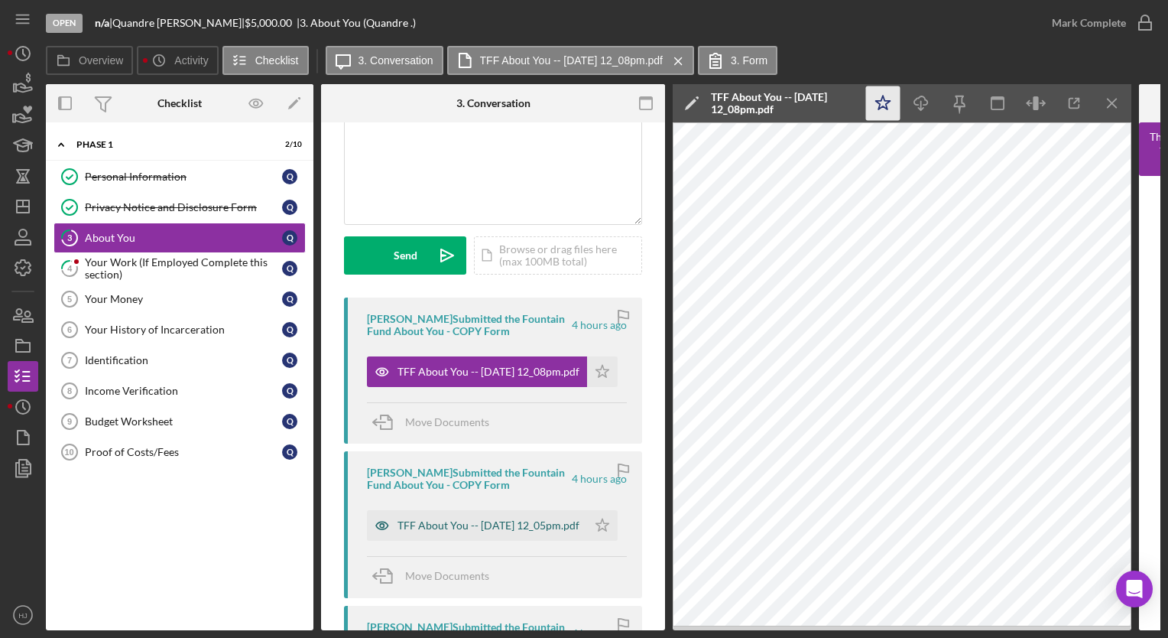
click at [450, 530] on div "TFF About You -- [DATE] 12_05pm.pdf" at bounding box center [489, 525] width 182 height 12
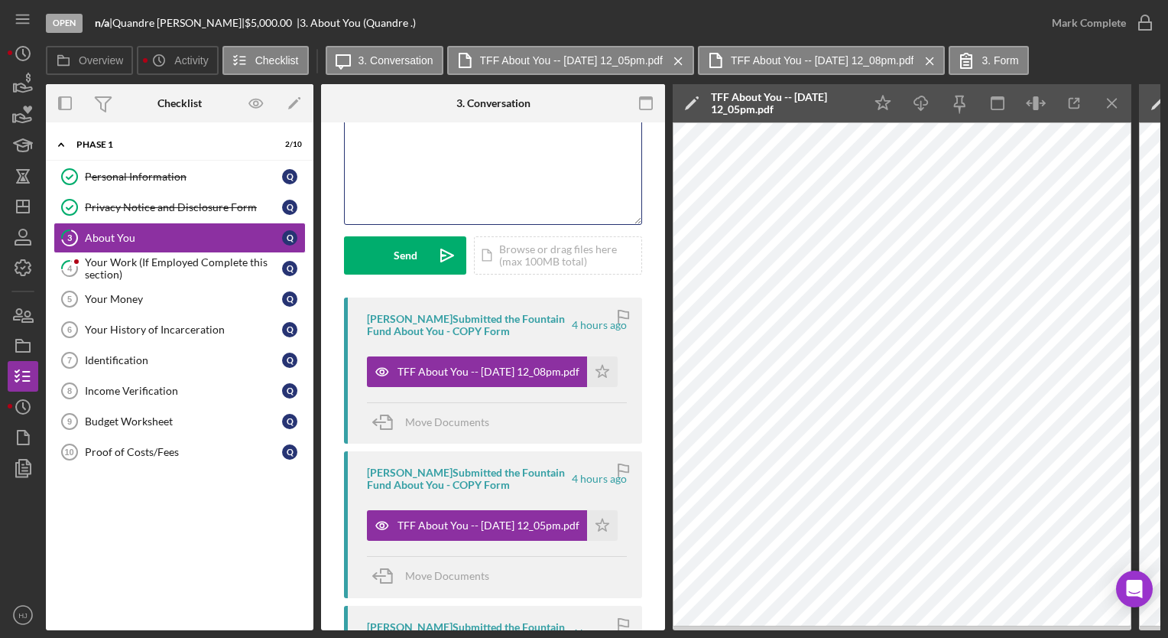
click at [427, 187] on div "v Color teal Color pink Remove color Add row above Add row below Add column bef…" at bounding box center [493, 157] width 297 height 134
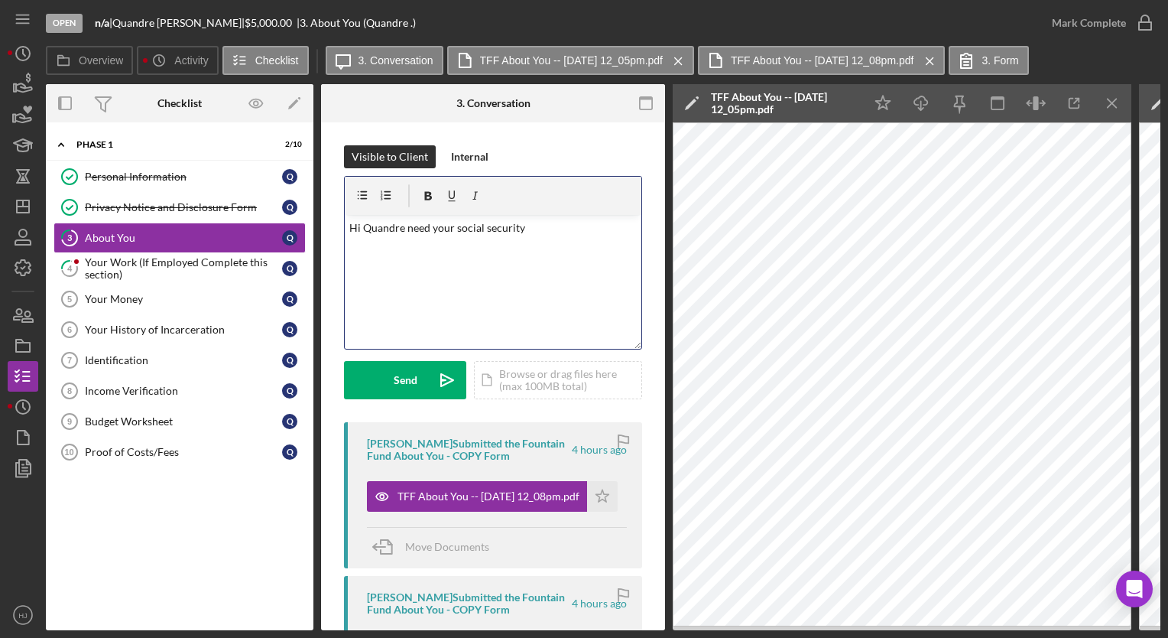
click at [532, 226] on p "Hi Quandre need your social security" at bounding box center [493, 227] width 288 height 17
drag, startPoint x: 532, startPoint y: 226, endPoint x: 413, endPoint y: 241, distance: 120.2
click at [413, 241] on div "v Color teal Color pink Remove color Add row above Add row below Add column bef…" at bounding box center [493, 282] width 297 height 134
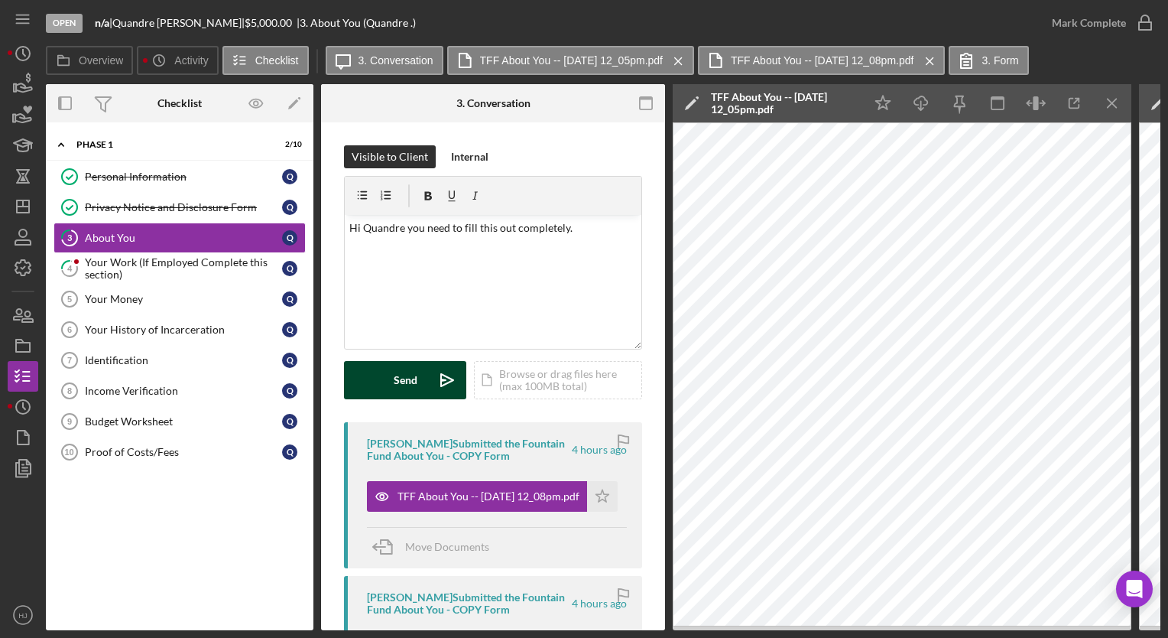
click at [400, 369] on div "Send" at bounding box center [406, 380] width 24 height 38
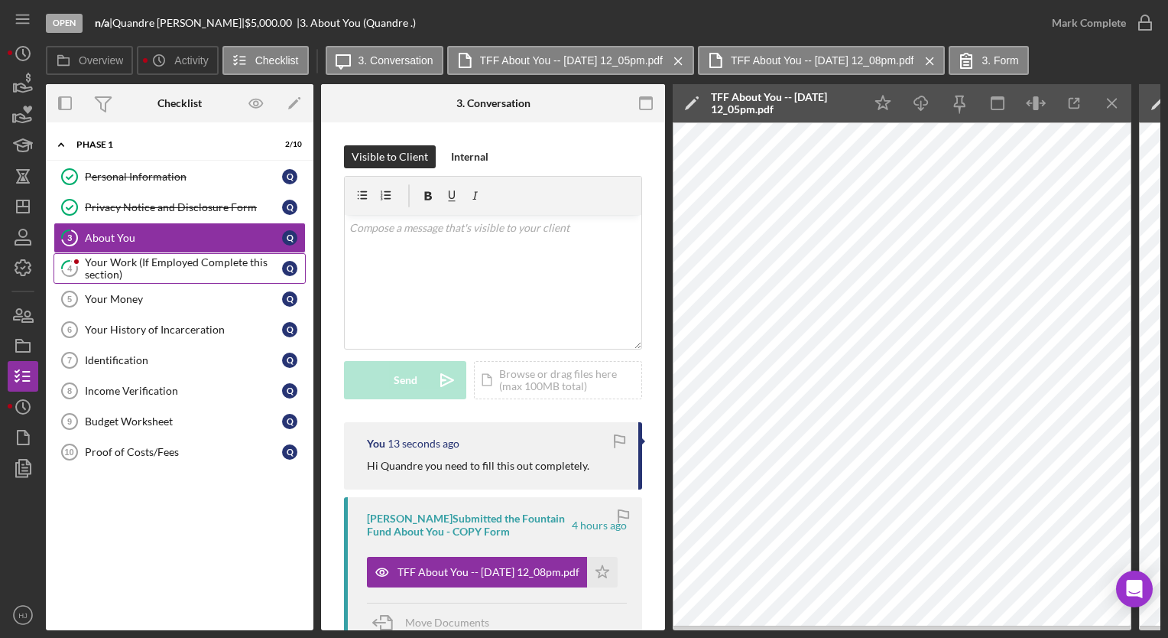
click at [135, 269] on div "Your Work (If Employed Complete this section)" at bounding box center [183, 268] width 197 height 24
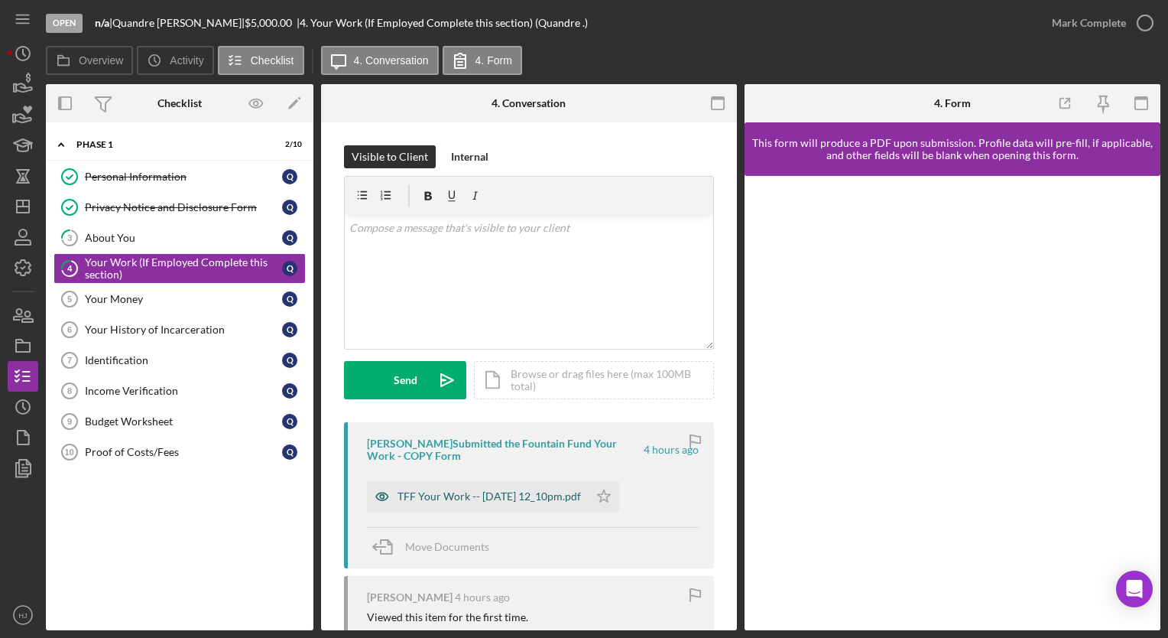
click at [437, 491] on div "TFF Your Work -- [DATE] 12_10pm.pdf" at bounding box center [489, 496] width 183 height 12
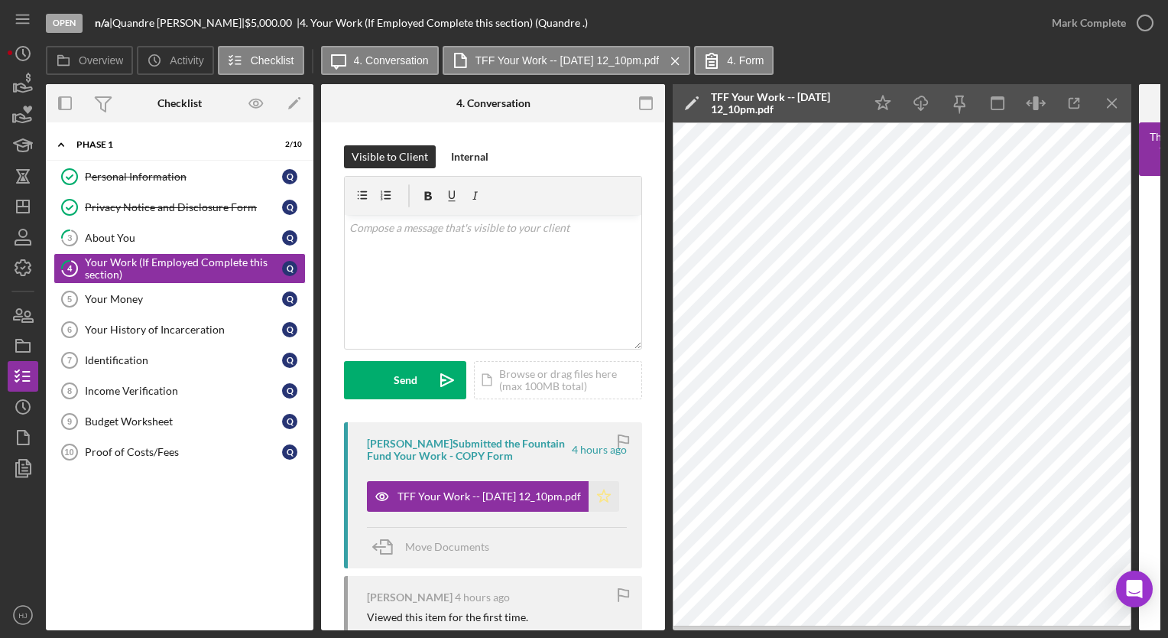
click at [600, 494] on icon "Icon/Star" at bounding box center [604, 496] width 31 height 31
click at [1077, 32] on div "Mark Complete" at bounding box center [1089, 23] width 74 height 31
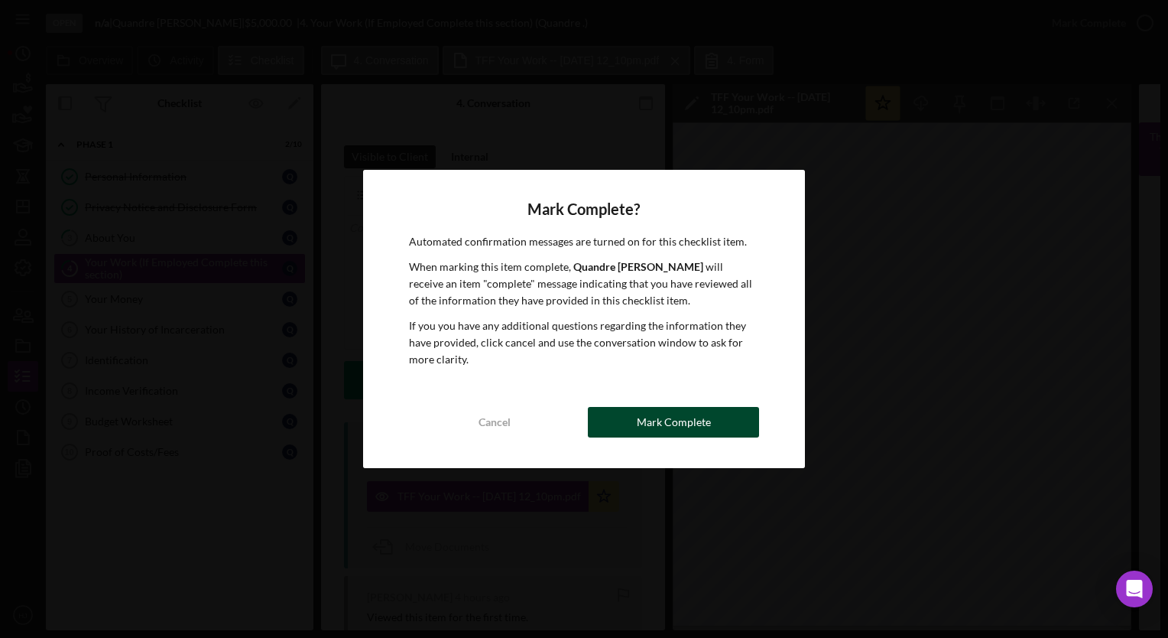
click at [647, 424] on div "Mark Complete" at bounding box center [674, 422] width 74 height 31
